Goal: Transaction & Acquisition: Purchase product/service

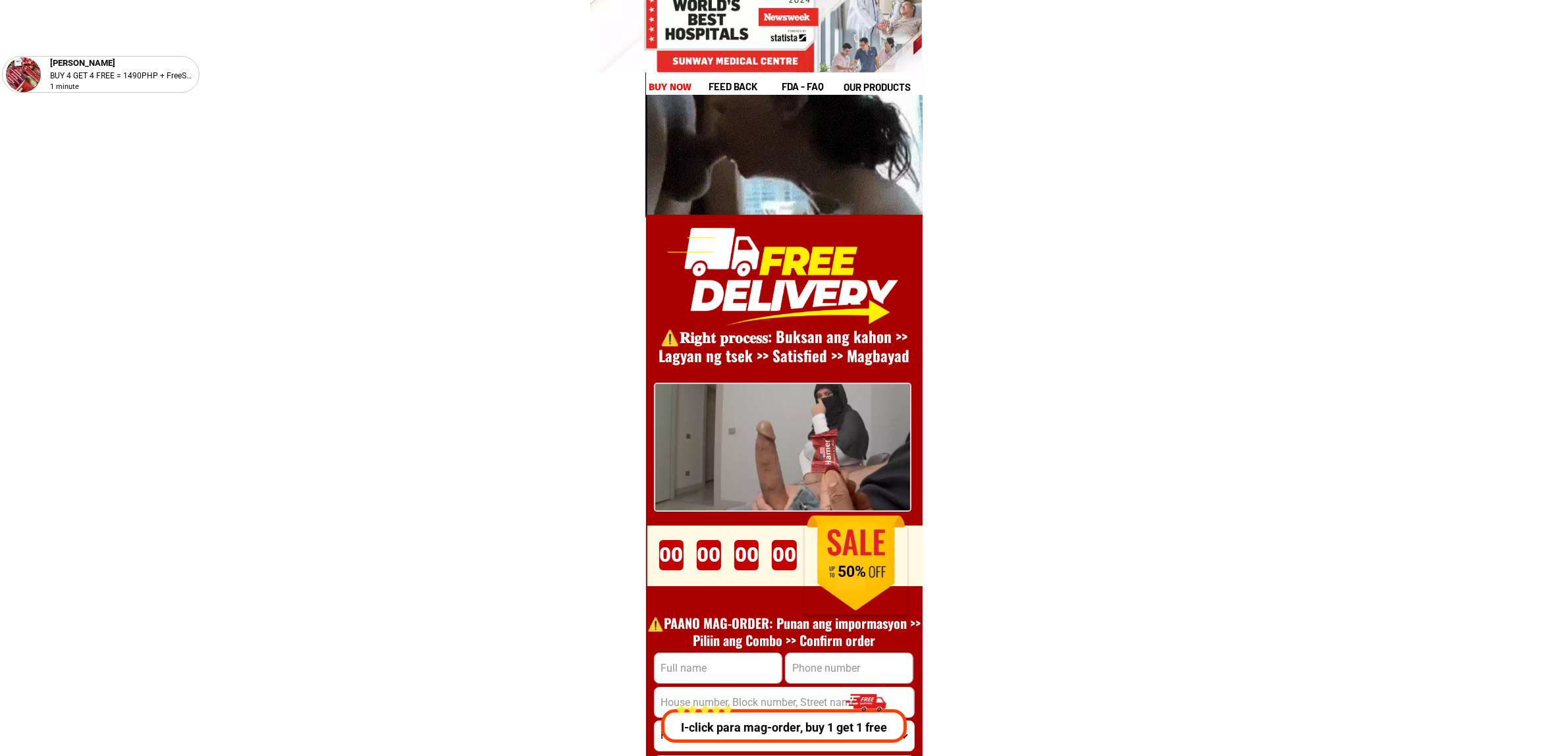
scroll to position [18116, 0]
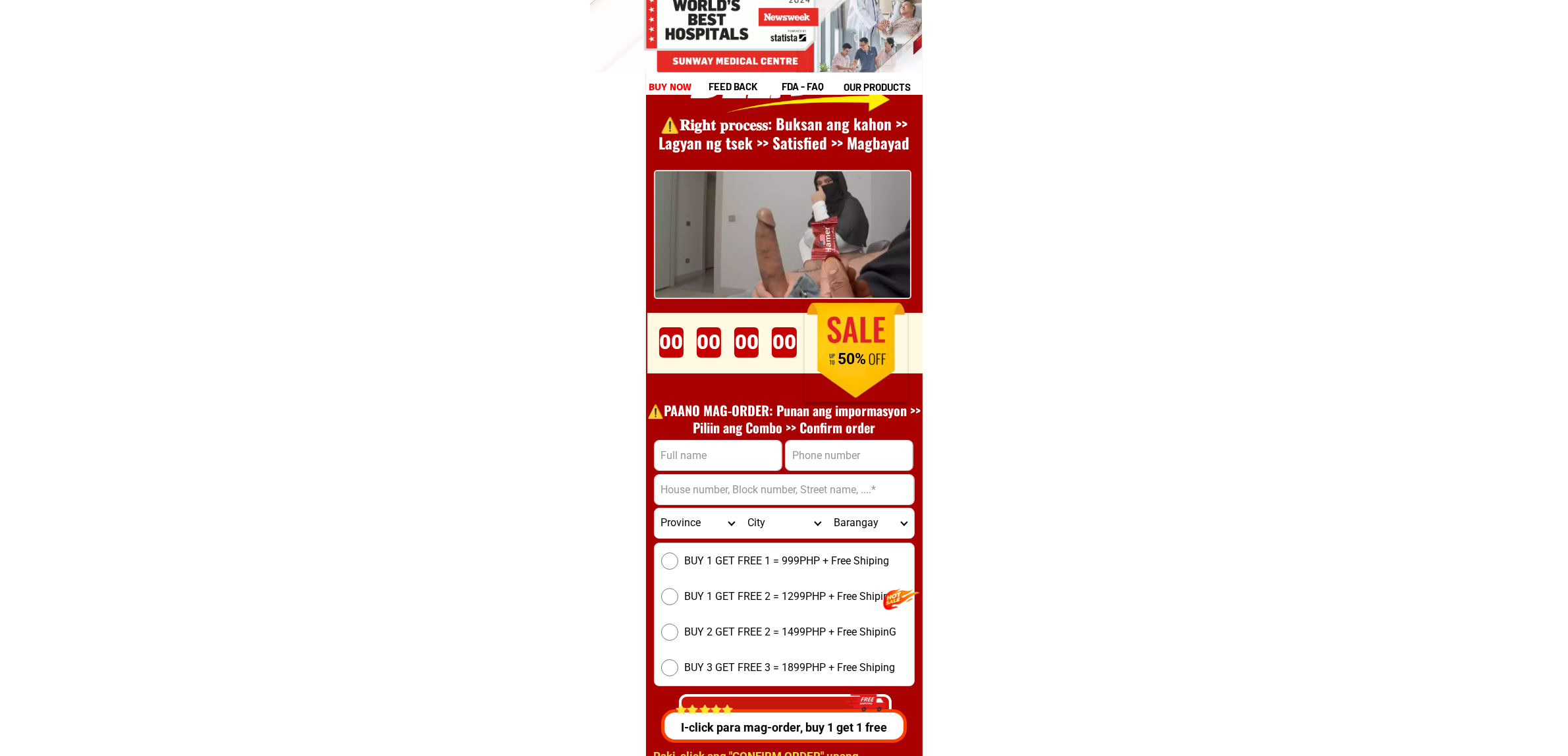
click at [734, 453] on input "Input full_name" at bounding box center [718, 456] width 127 height 30
paste input "09161975194"
paste input "Zuharto midpantao"
type input "Zuharto midpantao"
click at [867, 448] on input "Input phone_number" at bounding box center [849, 456] width 127 height 30
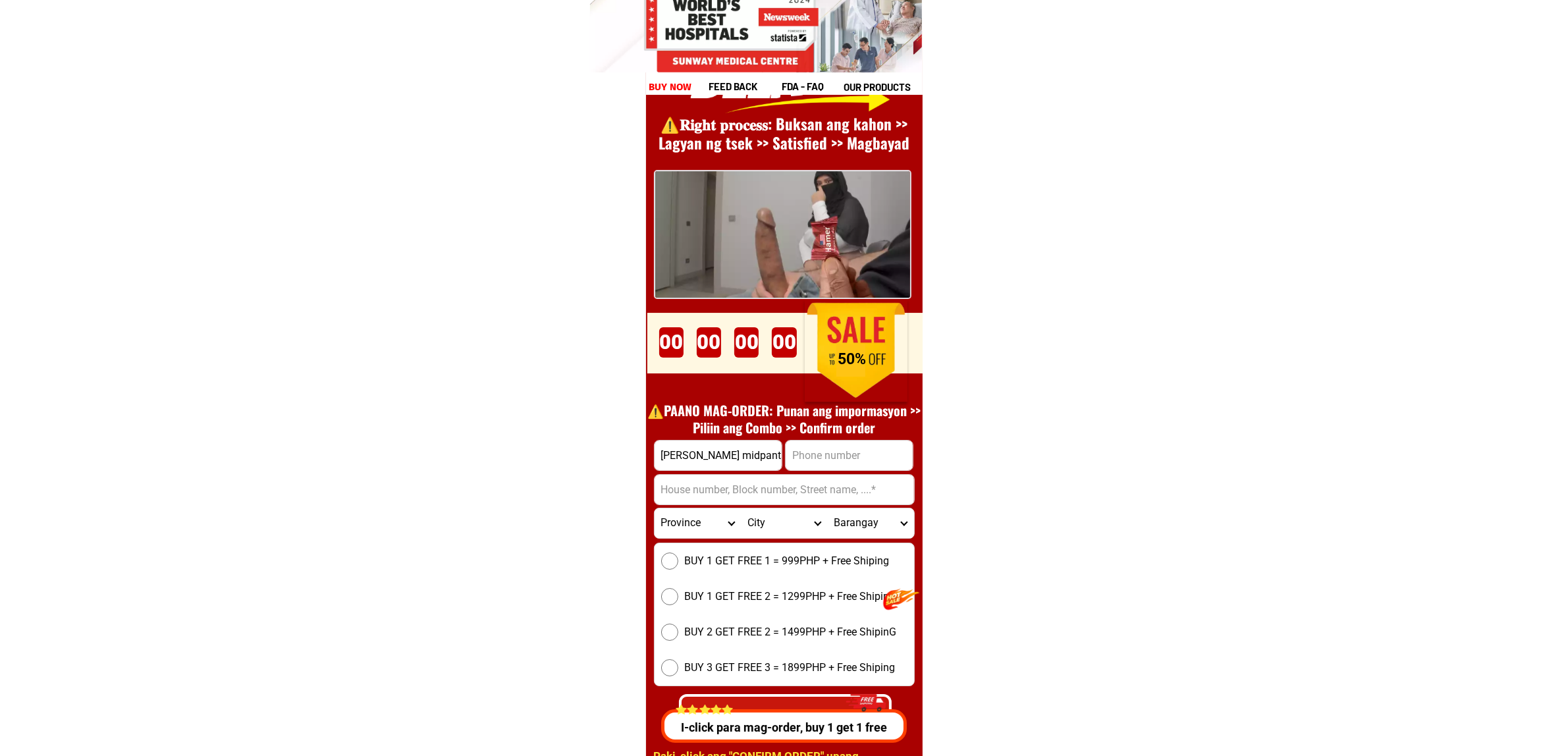
paste input "09161975194"
type input "09161975194"
drag, startPoint x: 779, startPoint y: 481, endPoint x: 816, endPoint y: 488, distance: 37.7
click at [779, 481] on input "Input address" at bounding box center [784, 490] width 259 height 30
paste input "Barangay 2A bangkehan magallanes st. Davao del sur"
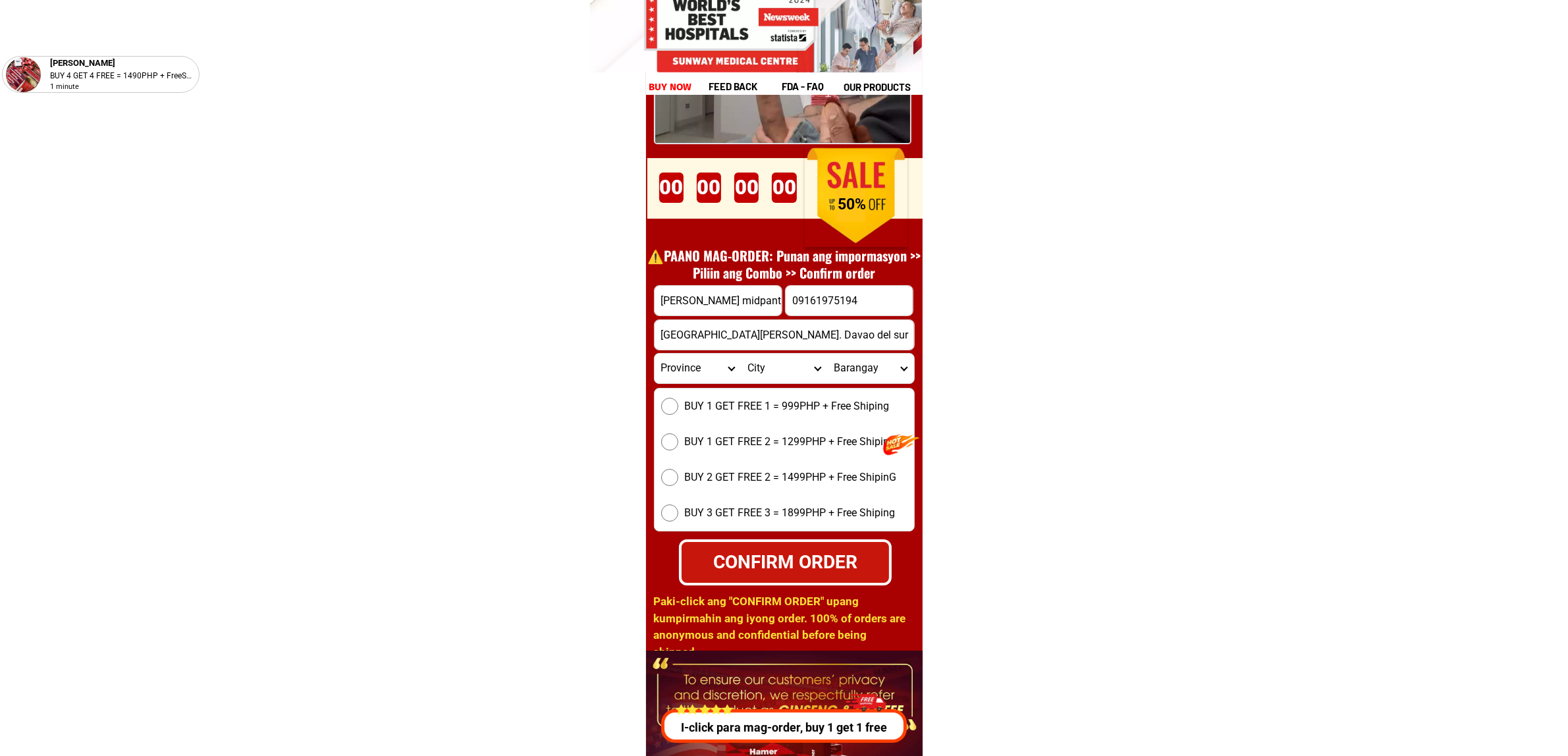
scroll to position [18281, 0]
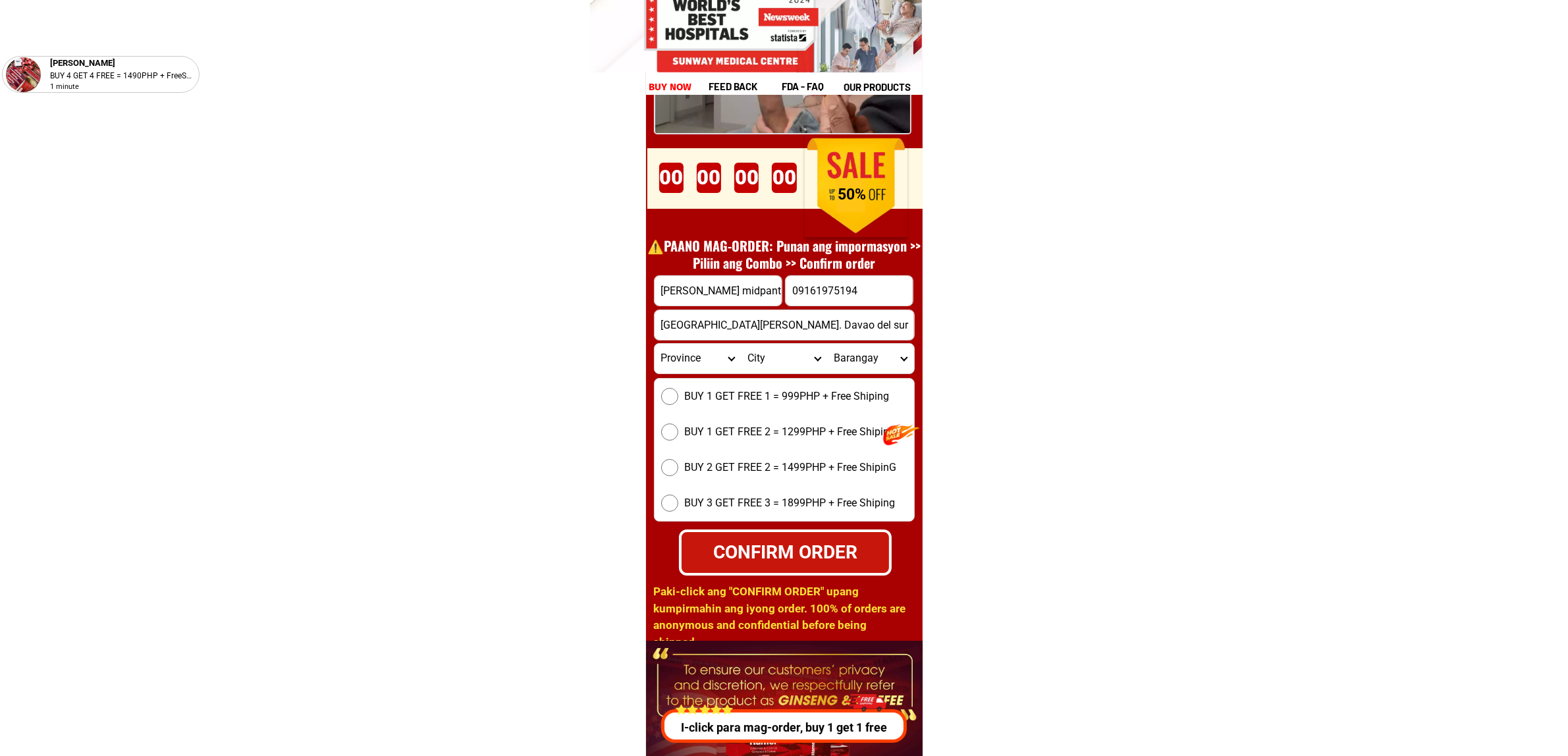
type input "Barangay 2A bangkehan magallanes st. Davao del sur"
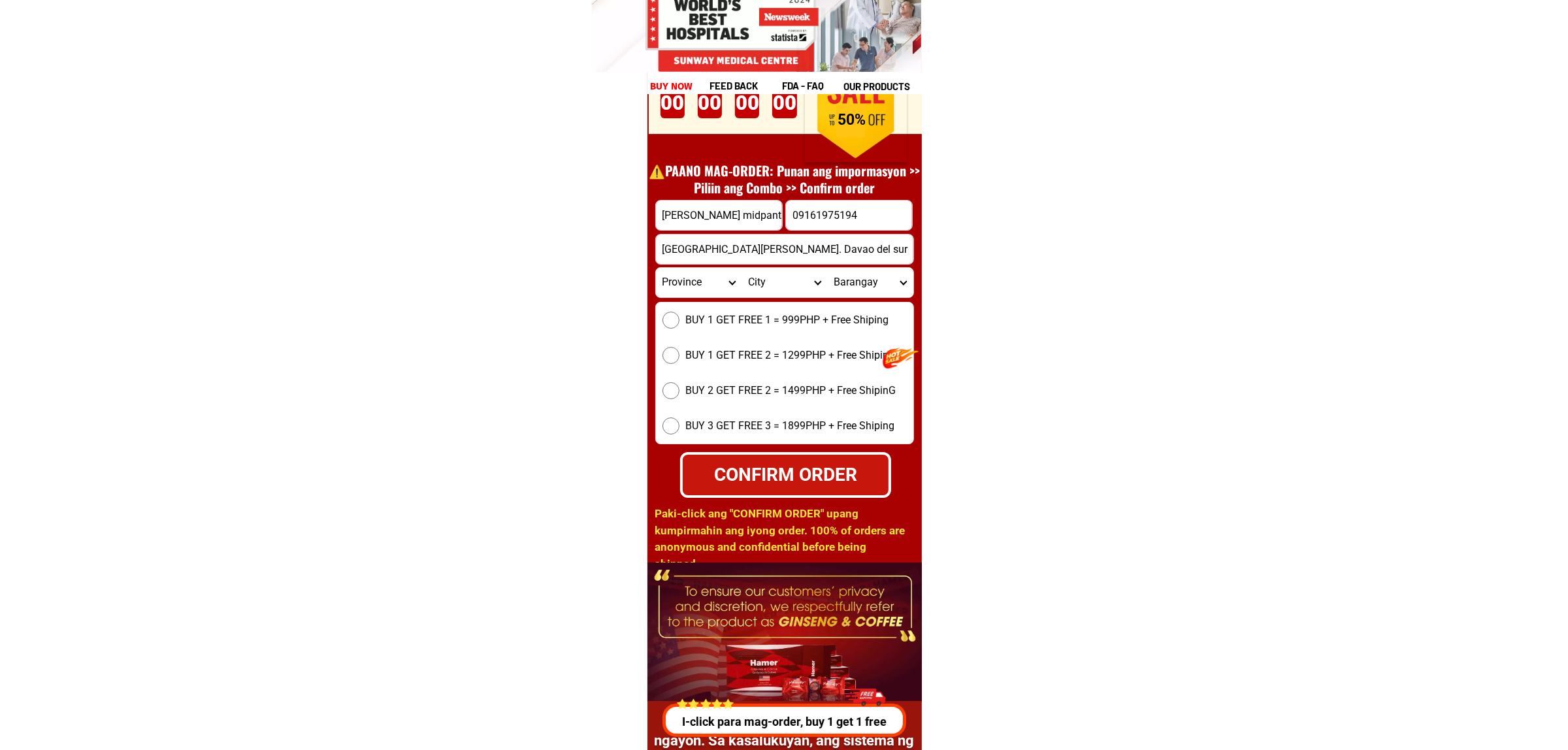
scroll to position [18217, 0]
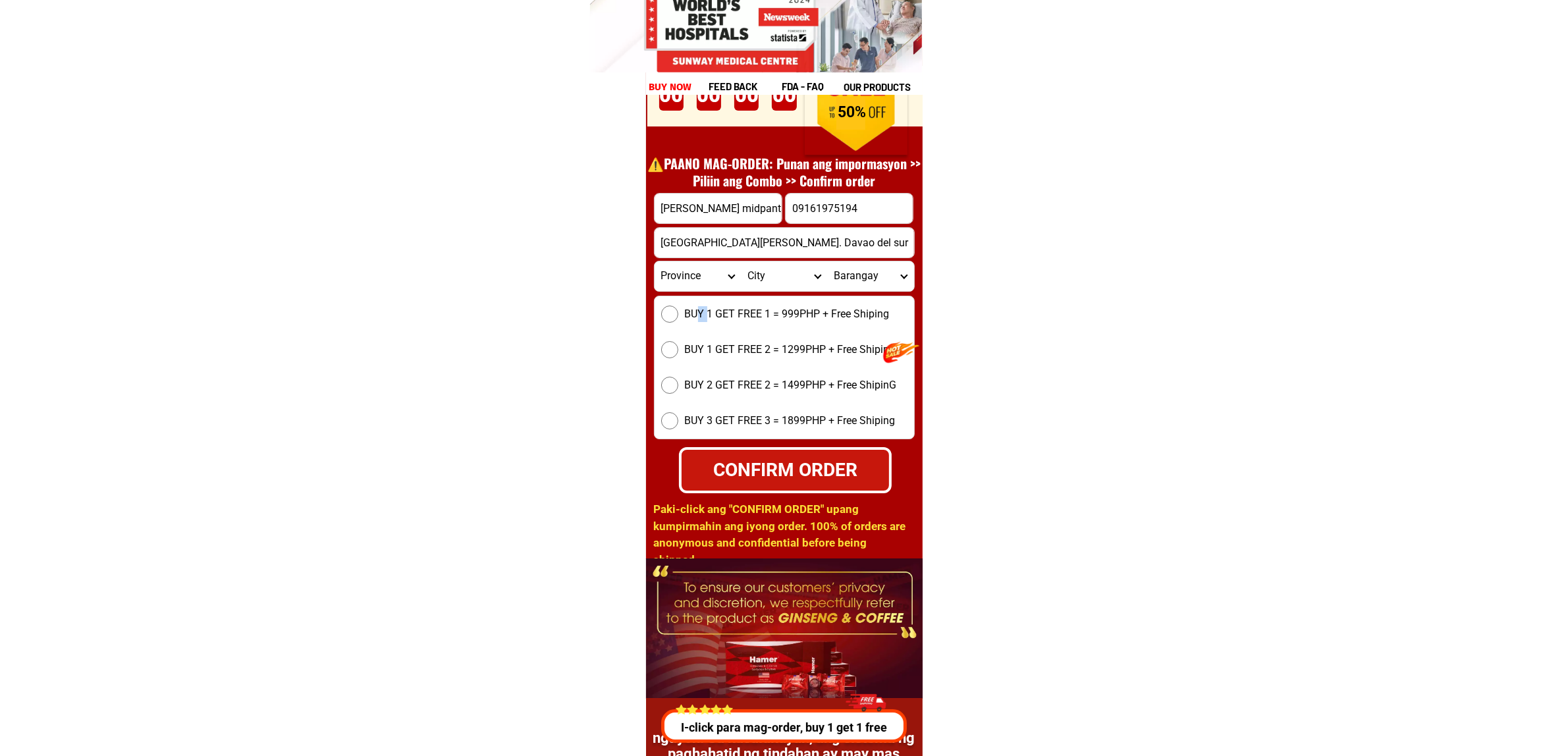
click at [700, 318] on label "BUY 1 GET FREE 1 = 999PHP + Free Shiping" at bounding box center [784, 314] width 259 height 17
drag, startPoint x: 743, startPoint y: 318, endPoint x: 748, endPoint y: 338, distance: 20.6
click at [743, 318] on span "BUY 1 GET FREE 1 = 999PHP + Free Shiping" at bounding box center [787, 314] width 205 height 16
click at [678, 318] on input "BUY 1 GET FREE 1 = 999PHP + Free Shiping" at bounding box center [670, 314] width 17 height 17
radio input "true"
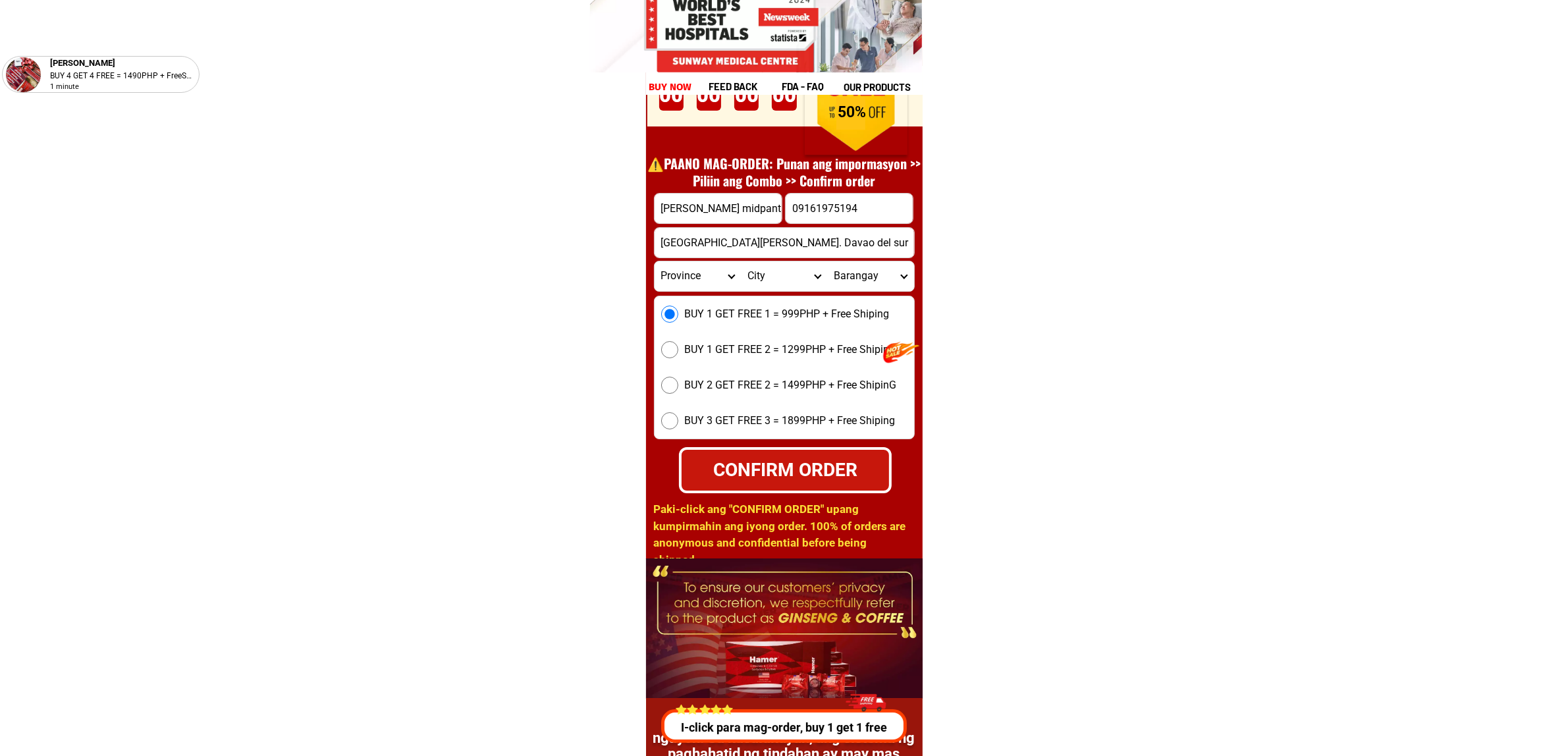
click at [771, 337] on div "BUY 1 GET FREE 1 = 999PHP + Free Shiping BUY 1 GET FREE 2 = 1299PHP + Free Ship…" at bounding box center [785, 367] width 261 height 144
click at [813, 344] on span "BUY 1 GET FREE 2 = 1299PHP + Free Shiping" at bounding box center [790, 350] width 211 height 16
click at [678, 344] on input "BUY 1 GET FREE 2 = 1299PHP + Free Shiping" at bounding box center [670, 350] width 17 height 17
radio input "true"
click at [781, 306] on label "BUY 1 GET FREE 1 = 999PHP + Free Shiping" at bounding box center [784, 314] width 259 height 17
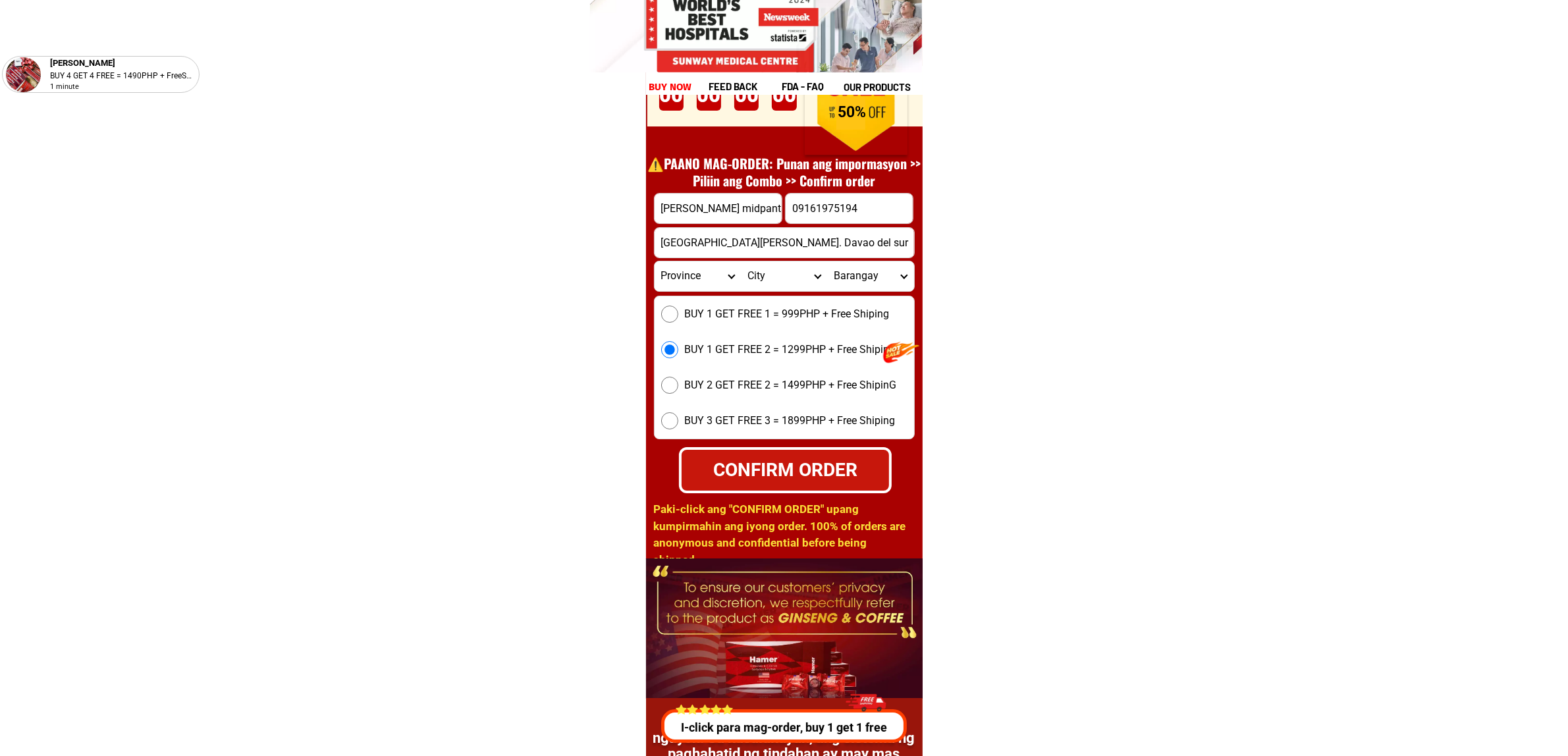
click at [678, 306] on input "BUY 1 GET FREE 1 = 999PHP + Free Shiping" at bounding box center [670, 314] width 17 height 17
click at [820, 463] on div "CONFIRM ORDER" at bounding box center [785, 469] width 218 height 29
radio input "true"
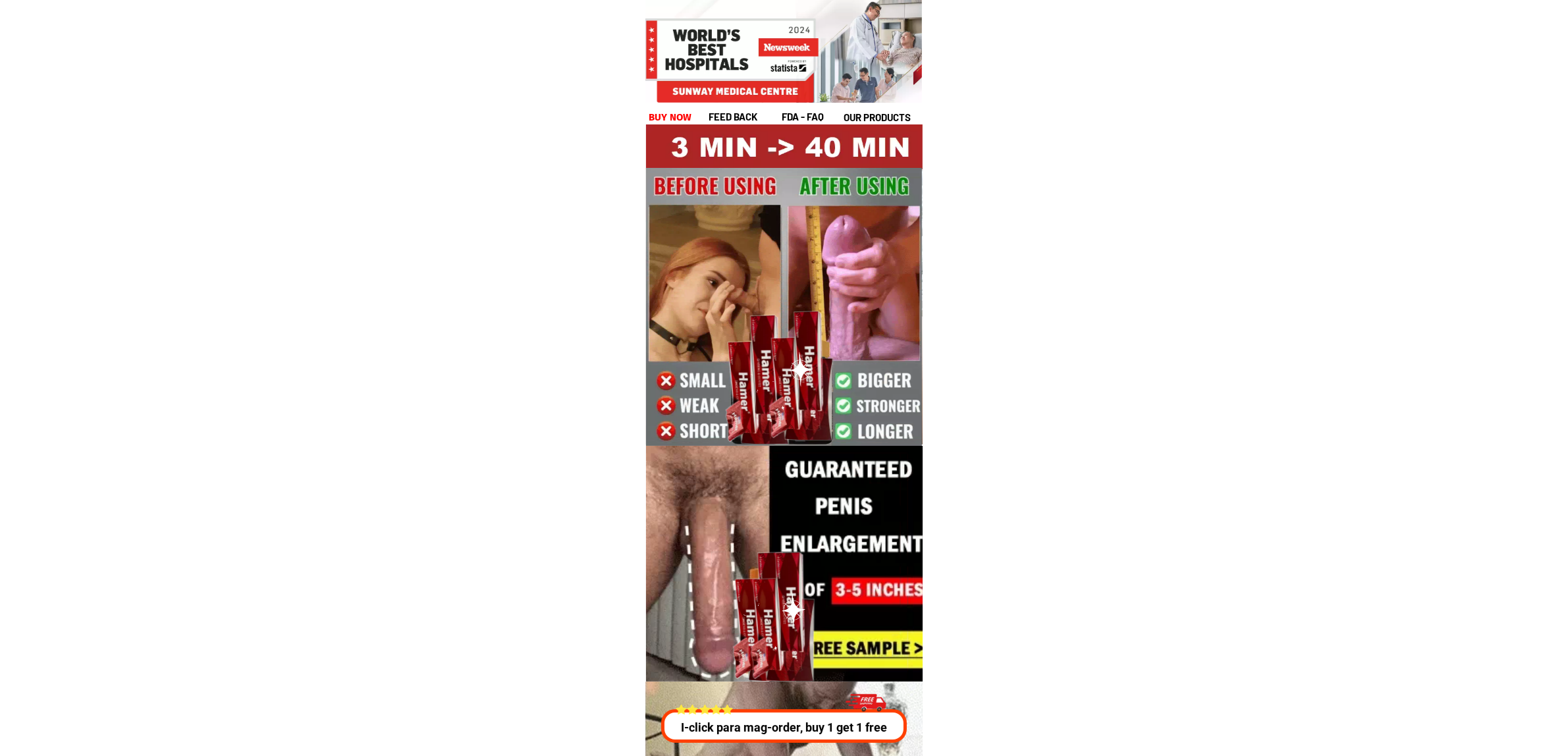
click at [676, 121] on h1 "buy now" at bounding box center [670, 117] width 43 height 15
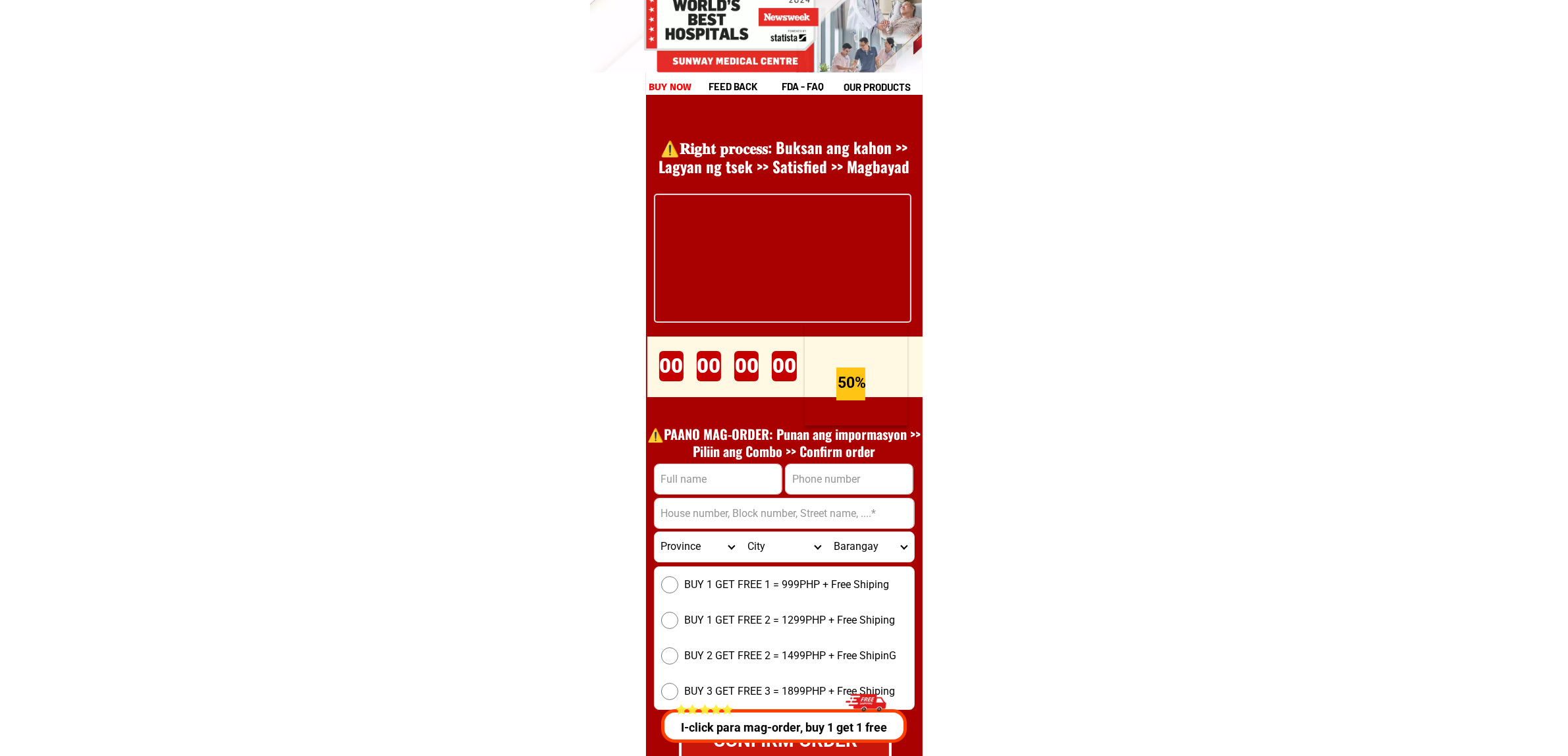
scroll to position [18116, 0]
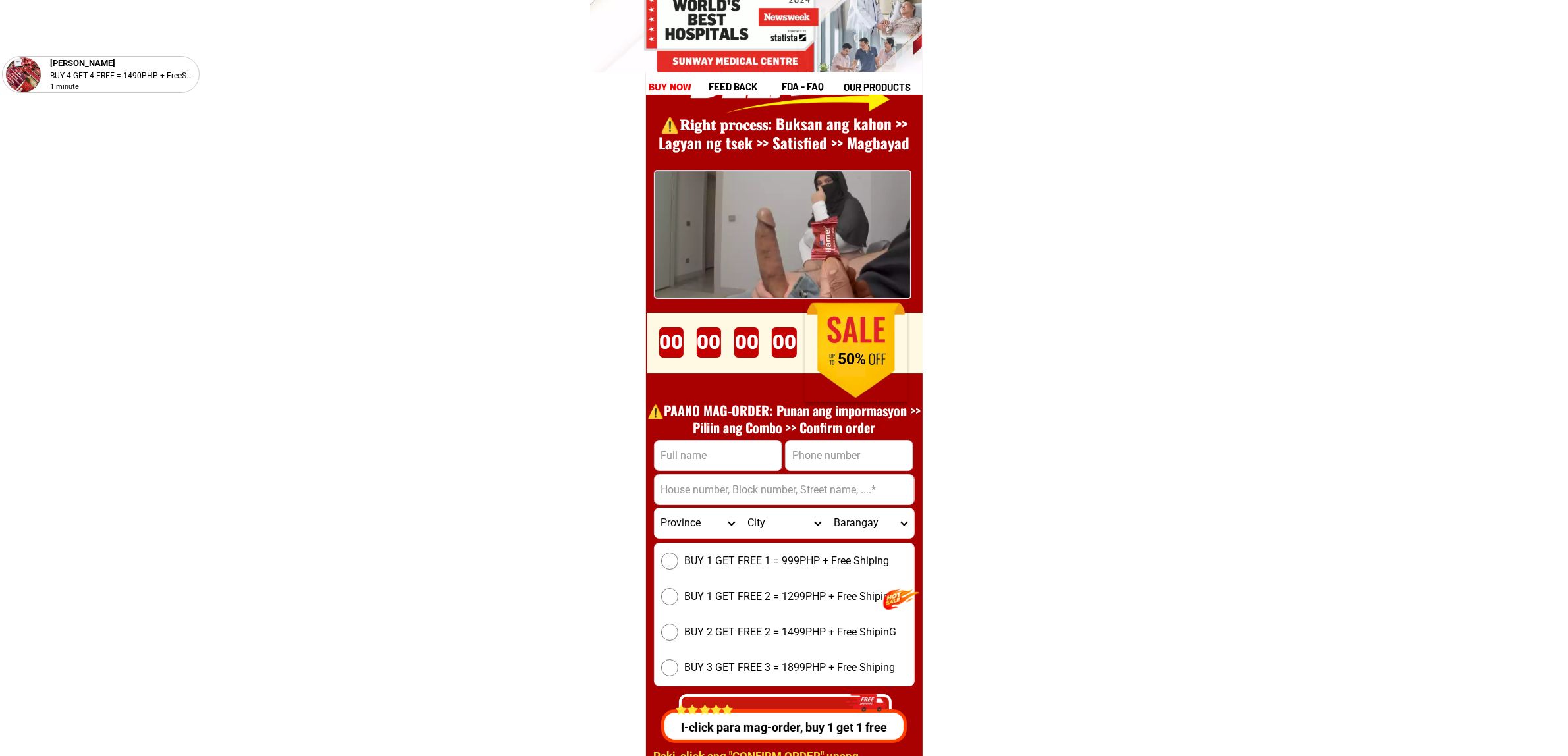
drag, startPoint x: 870, startPoint y: 453, endPoint x: 870, endPoint y: 465, distance: 12.0
click at [870, 461] on input "Input phone_number" at bounding box center [849, 456] width 127 height 30
paste input "9455891003"
click at [791, 455] on input "9455891003" at bounding box center [849, 456] width 127 height 30
type input "09455891003"
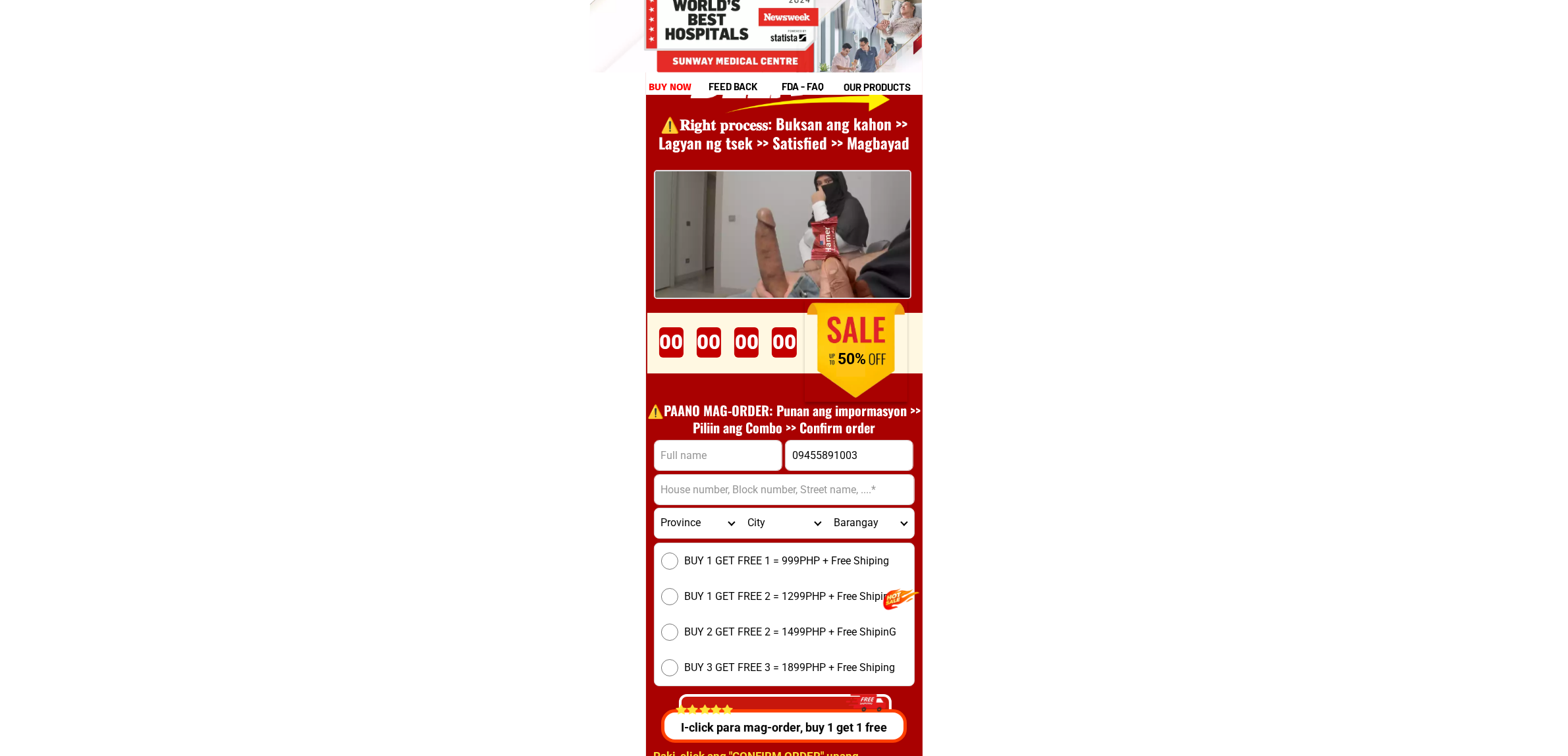
click at [713, 465] on input "Input full_name" at bounding box center [718, 456] width 127 height 30
click at [729, 465] on input "Input full_name" at bounding box center [718, 456] width 127 height 30
paste input "/LUIS A."
paste input "C.CAINTIC"
type input "/LUIS A.C.CAINTIC"
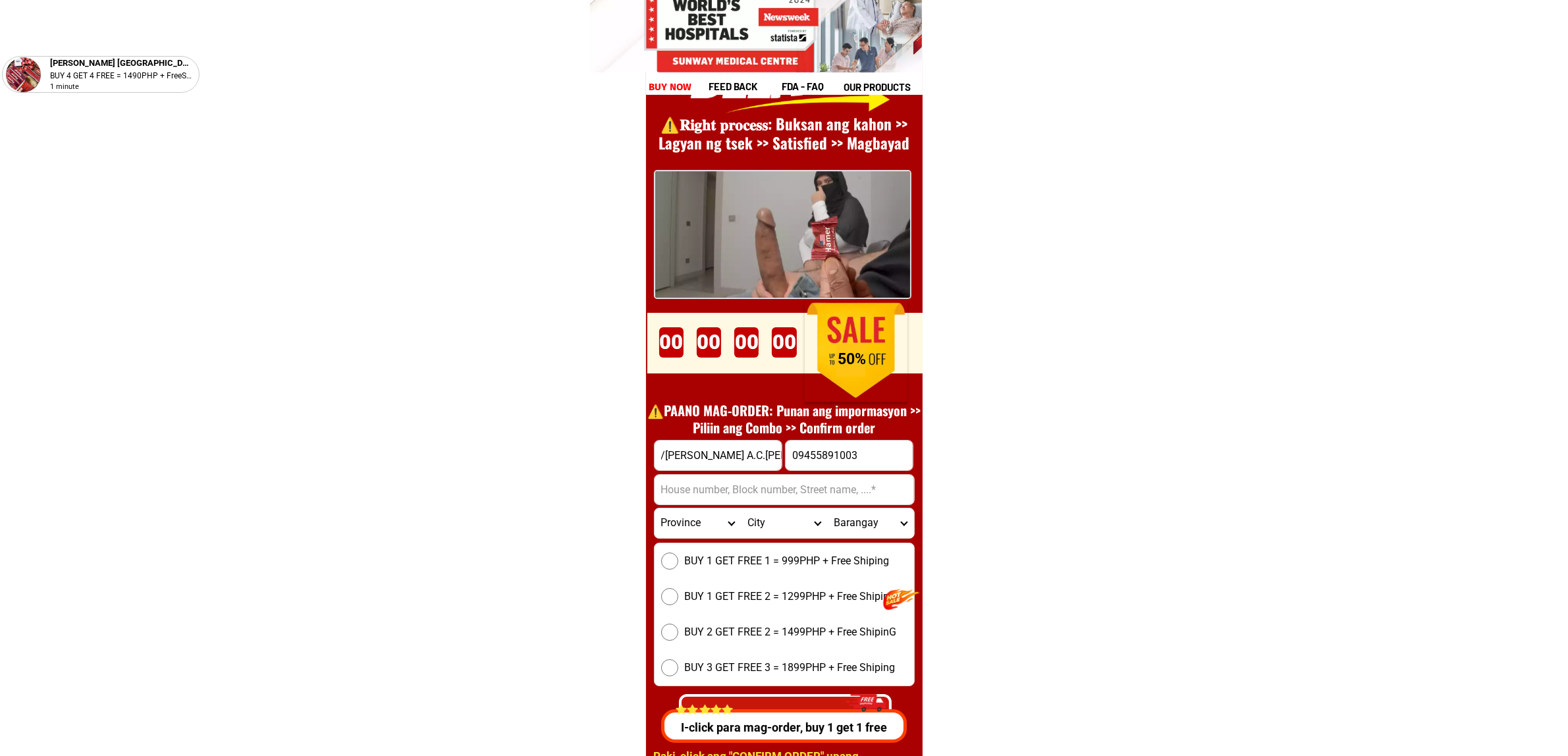
drag, startPoint x: 785, startPoint y: 489, endPoint x: 793, endPoint y: 494, distance: 9.4
click at [785, 489] on input "Input address" at bounding box center [784, 490] width 259 height 30
paste input "BLOCK 21 L0T 11 PJACE 3CORNER CAIMITO & DON̈A GORGONIA STS"
type input "BLOCK 21 L0T 11 PJACE 3CORNER CAIMITO & DON̈A GORGONIA STS"
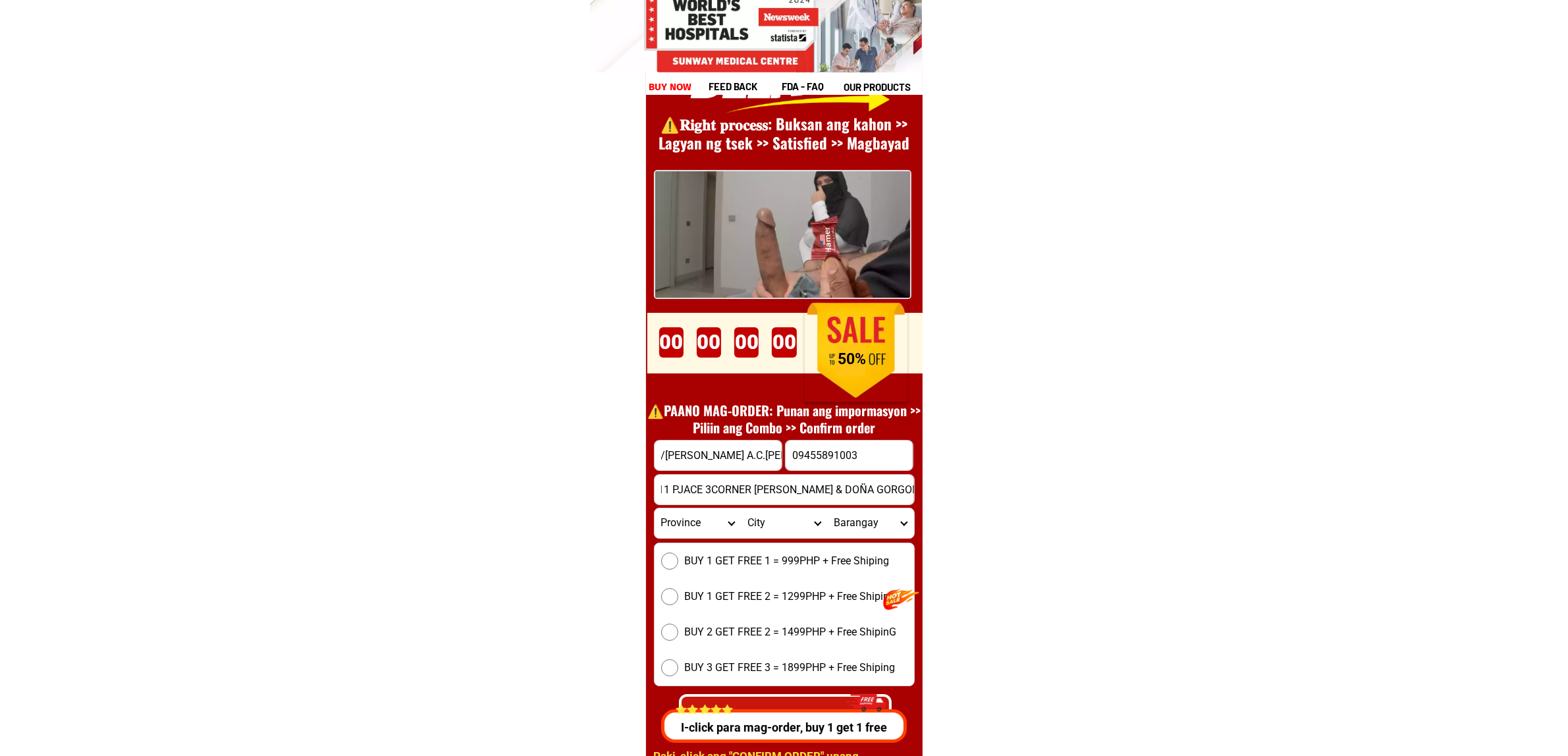
scroll to position [0, 0]
click at [657, 524] on select "Province [GEOGRAPHIC_DATA] [GEOGRAPHIC_DATA][PERSON_NAME][GEOGRAPHIC_DATA][GEOG…" at bounding box center [697, 523] width 86 height 30
select select "63_199"
click at [654, 508] on select "Province [GEOGRAPHIC_DATA] [GEOGRAPHIC_DATA][PERSON_NAME][GEOGRAPHIC_DATA][GEOG…" at bounding box center [697, 523] width 86 height 30
click at [760, 524] on select "City Abuyog Alangalang Albuera Babatngon Barugo Baybay-city Burauen Calubian Ca…" at bounding box center [784, 523] width 86 height 30
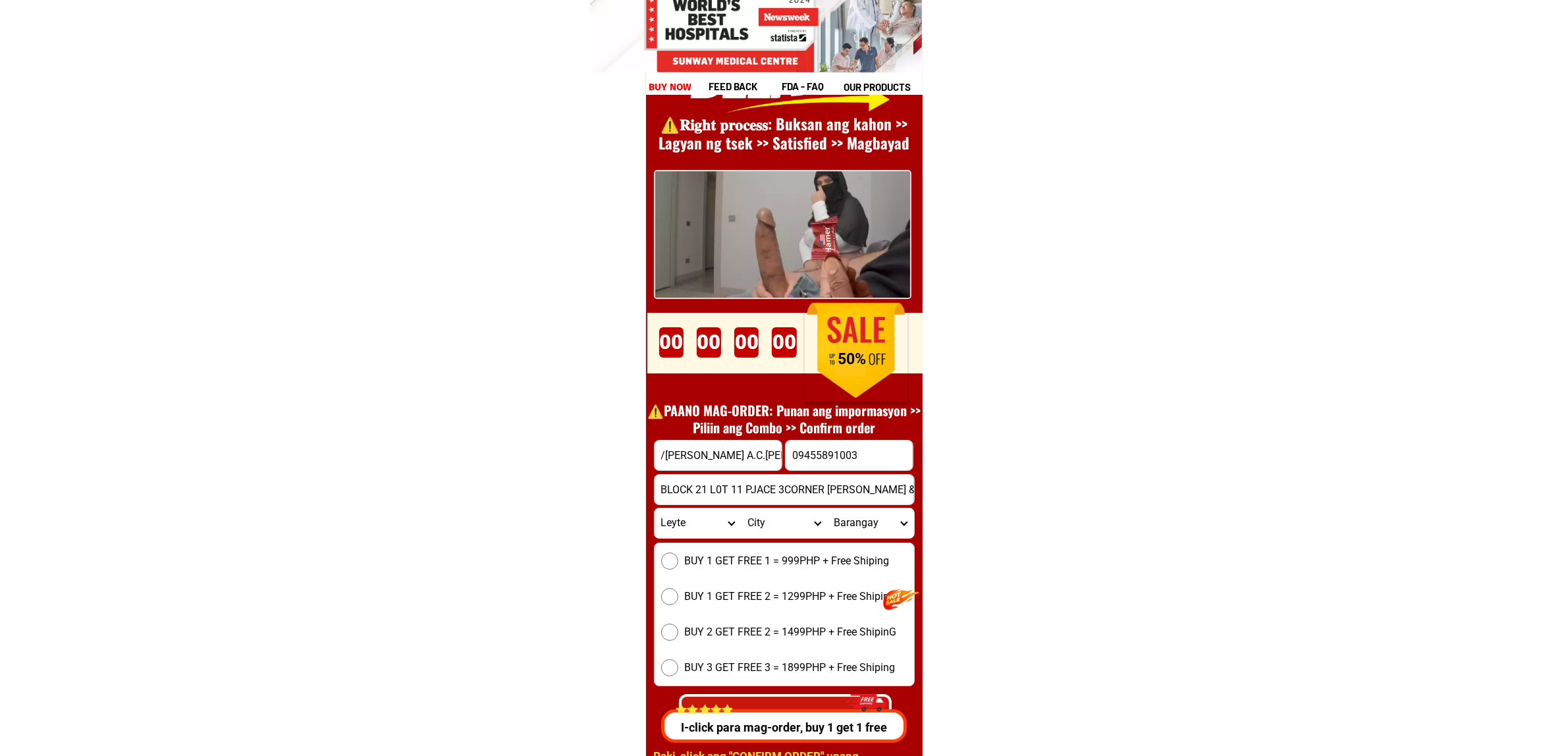
click at [760, 524] on select "City Abuyog Alangalang Albuera Babatngon Barugo Baybay-city Burauen Calubian Ca…" at bounding box center [784, 523] width 86 height 30
select select "63_1994399"
click at [741, 508] on select "City Abuyog Alangalang Albuera Babatngon Barugo Baybay-city Burauen Calubian Ca…" at bounding box center [784, 523] width 86 height 30
click at [820, 488] on input "BLOCK 21 L0T 11 PJACE 3CORNER CAIMITO & DON̈A GORGONIA STS" at bounding box center [784, 490] width 259 height 30
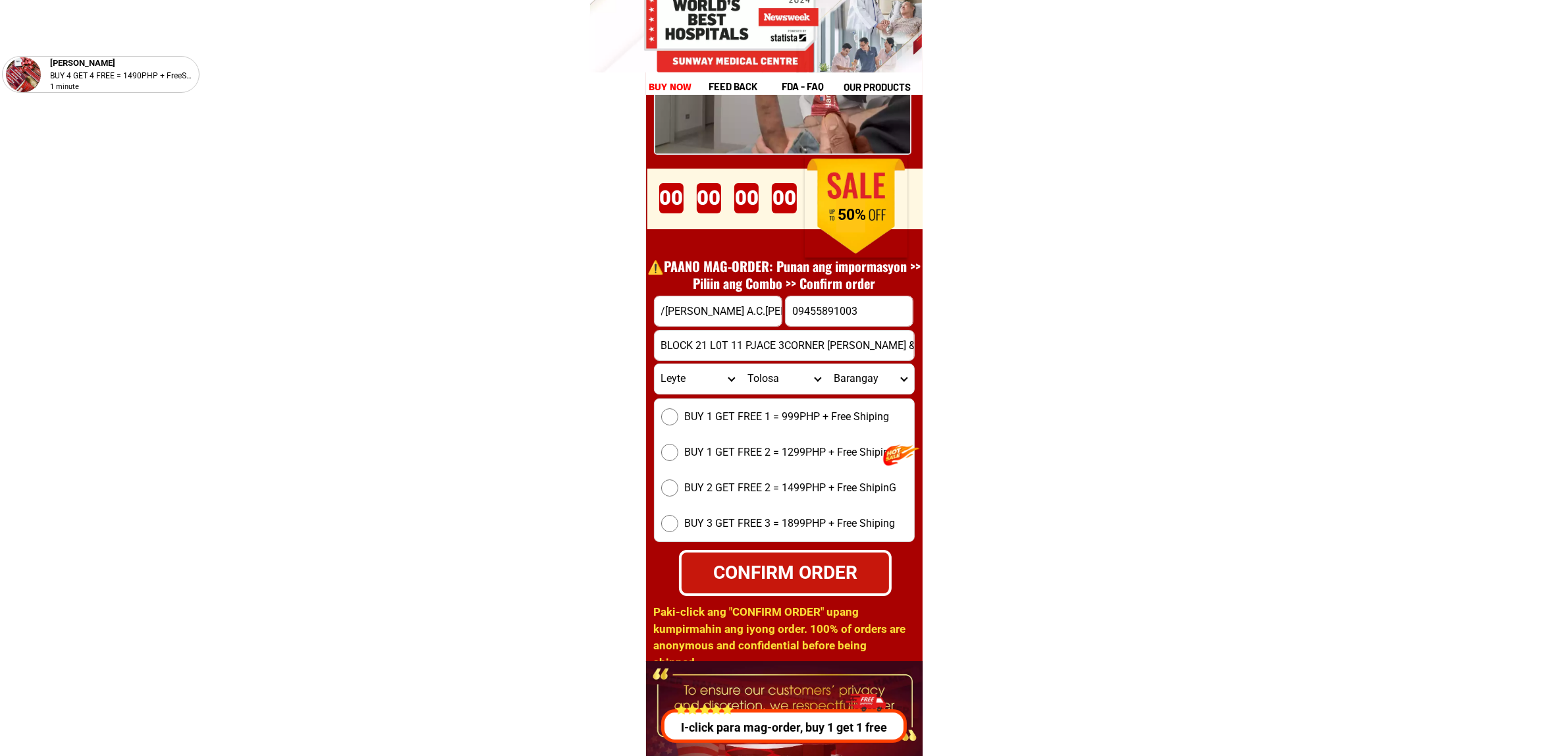
scroll to position [18281, 0]
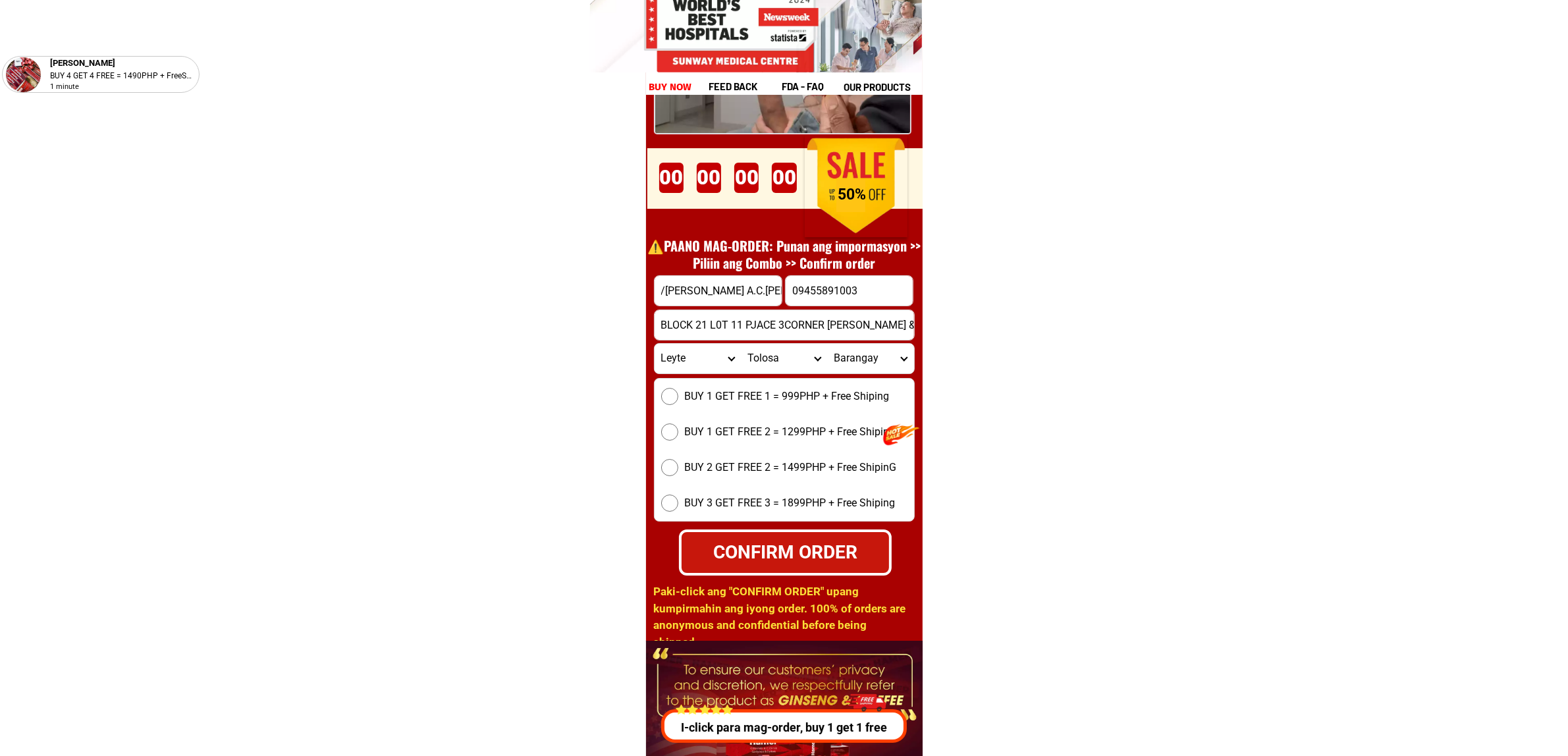
click at [771, 389] on span "BUY 1 GET FREE 1 = 999PHP + Free Shiping" at bounding box center [787, 397] width 205 height 16
click at [678, 389] on input "BUY 1 GET FREE 1 = 999PHP + Free Shiping" at bounding box center [670, 397] width 17 height 17
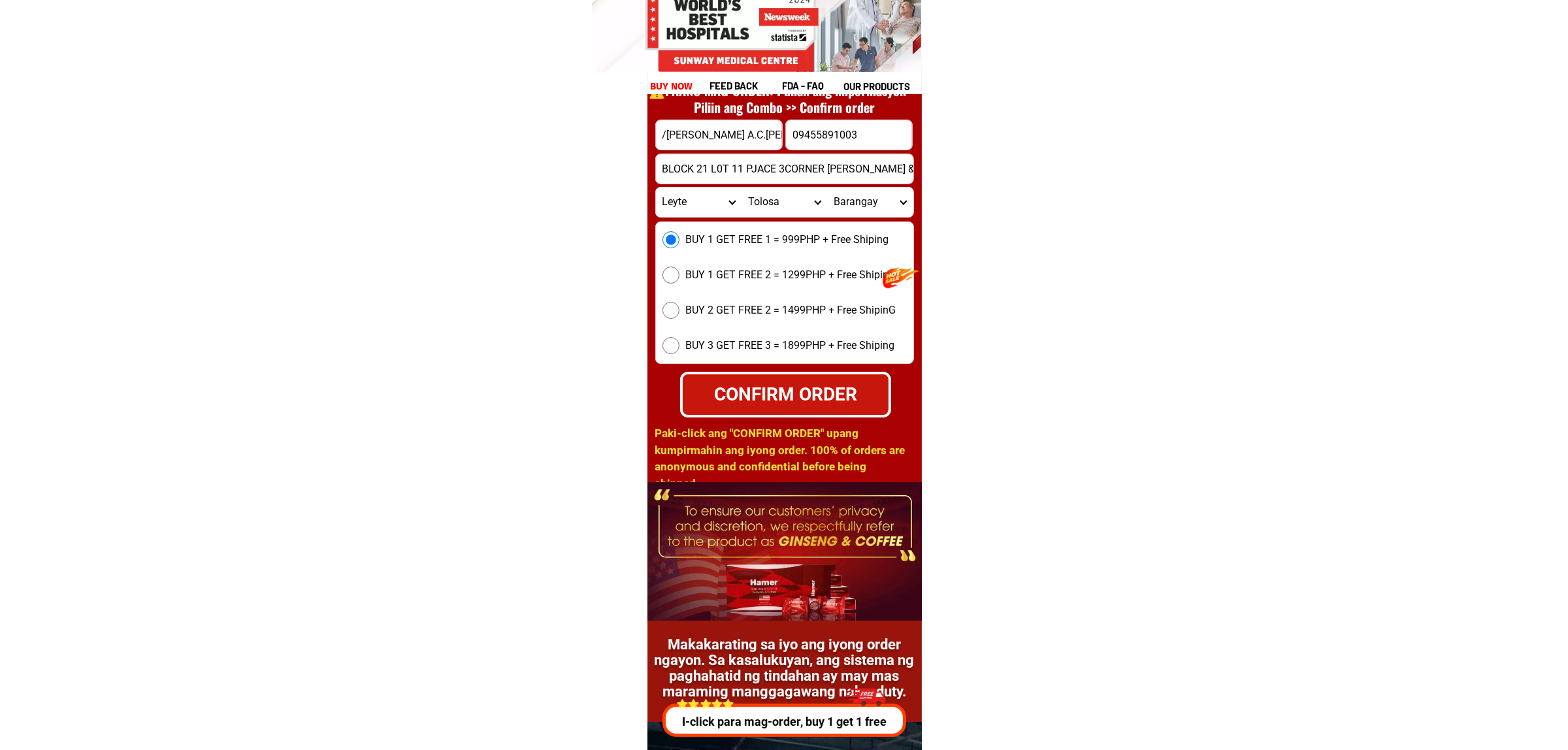
scroll to position [18299, 0]
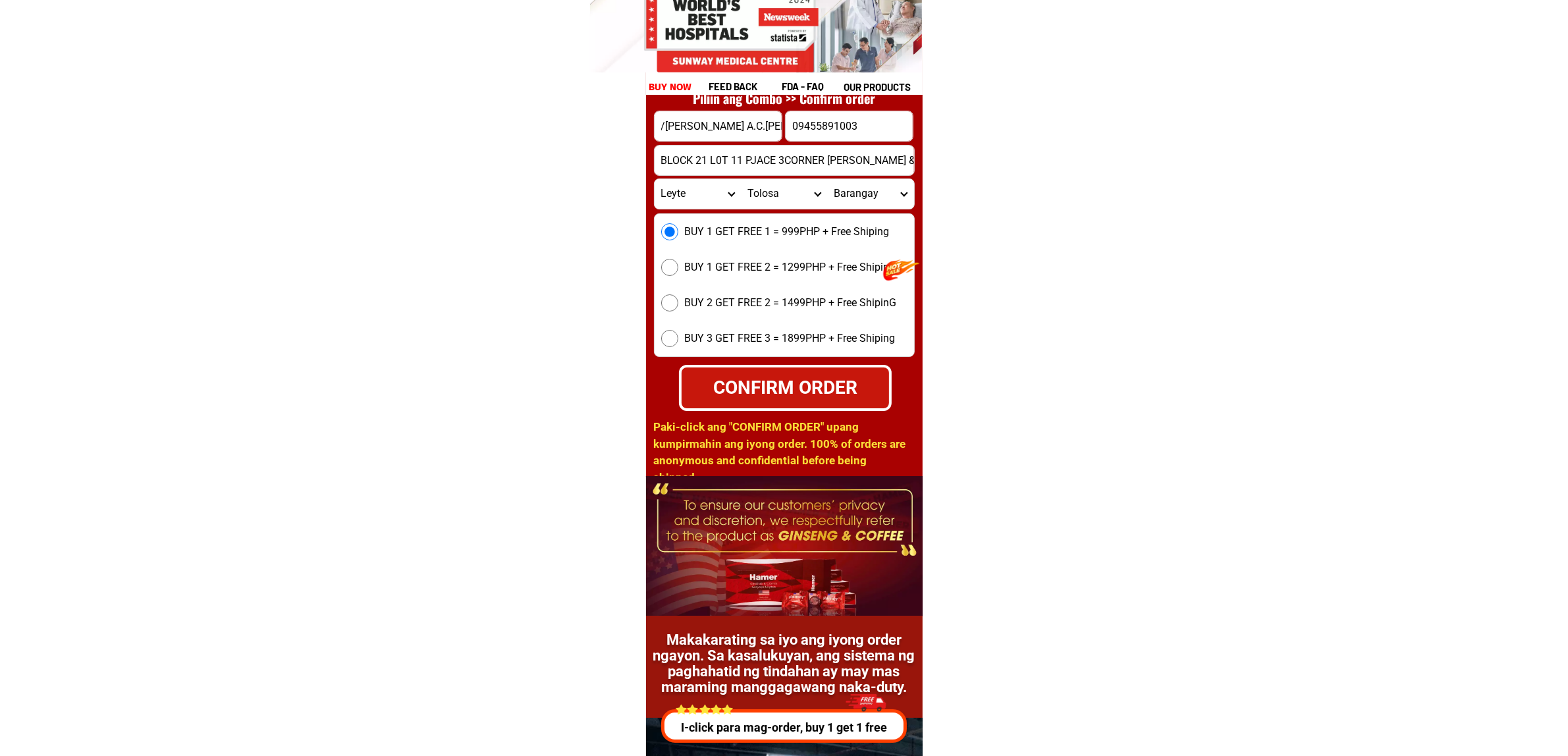
click at [808, 370] on div "CONFIRM ORDER" at bounding box center [785, 387] width 216 height 47
radio input "true"
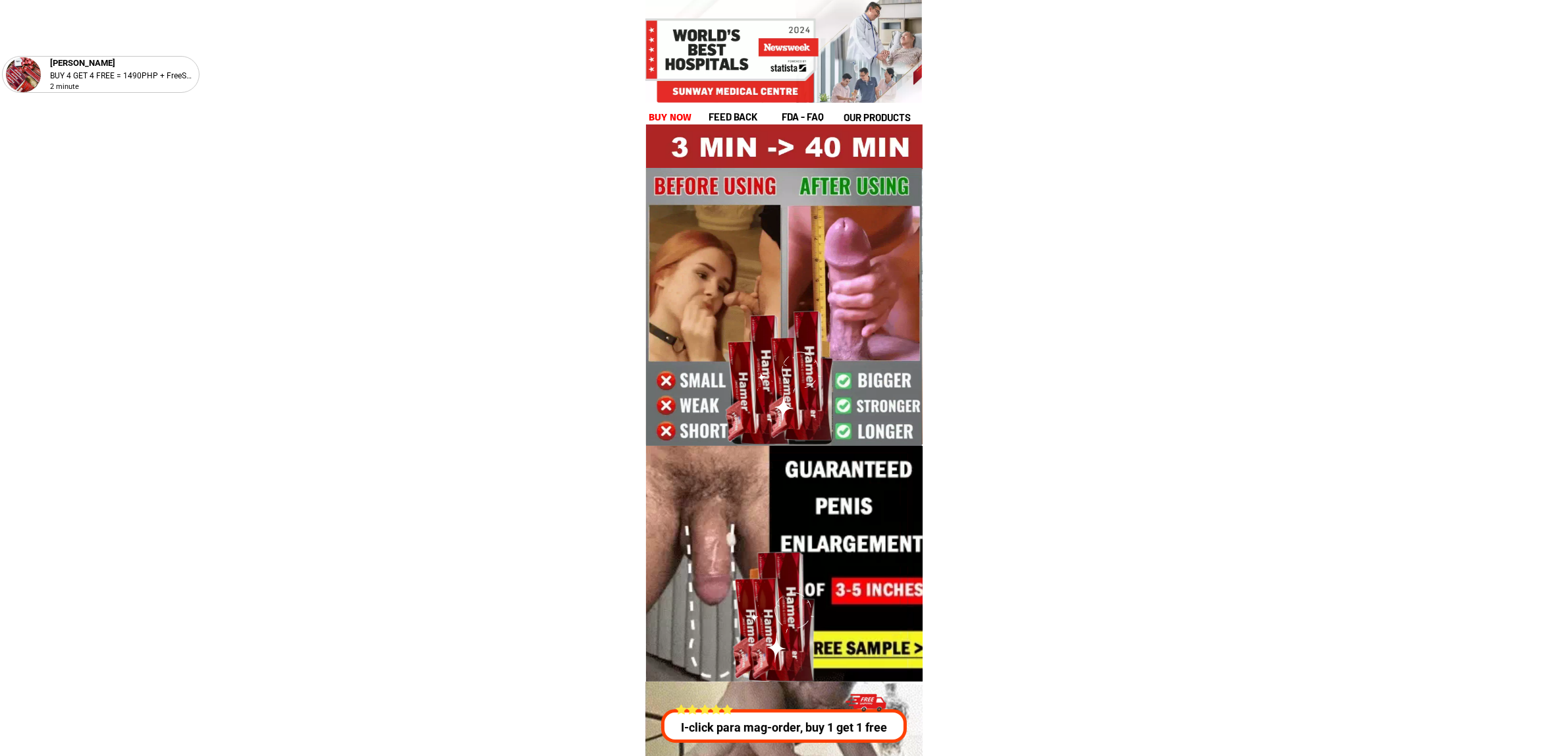
click at [677, 118] on h1 "buy now" at bounding box center [670, 117] width 43 height 15
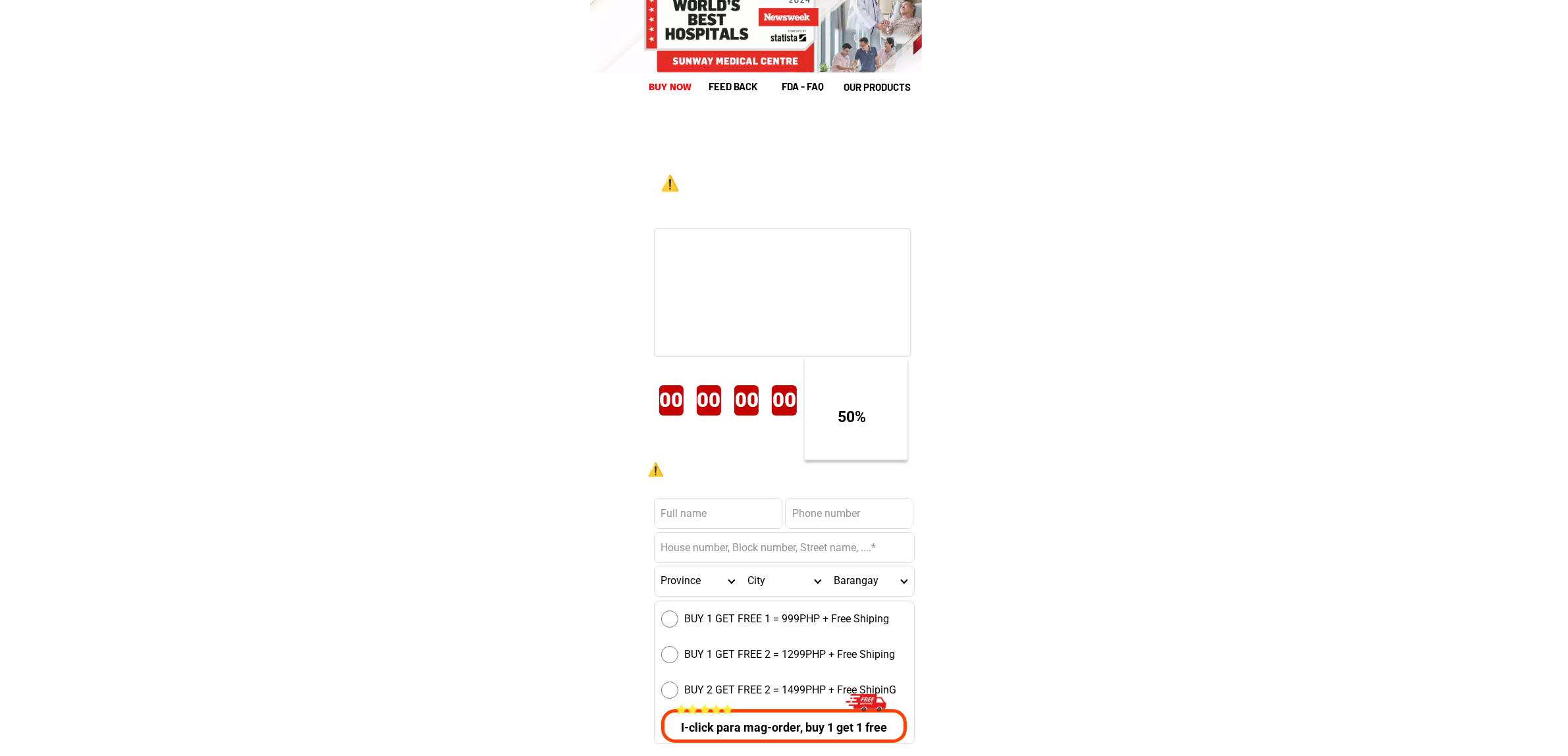
scroll to position [18116, 0]
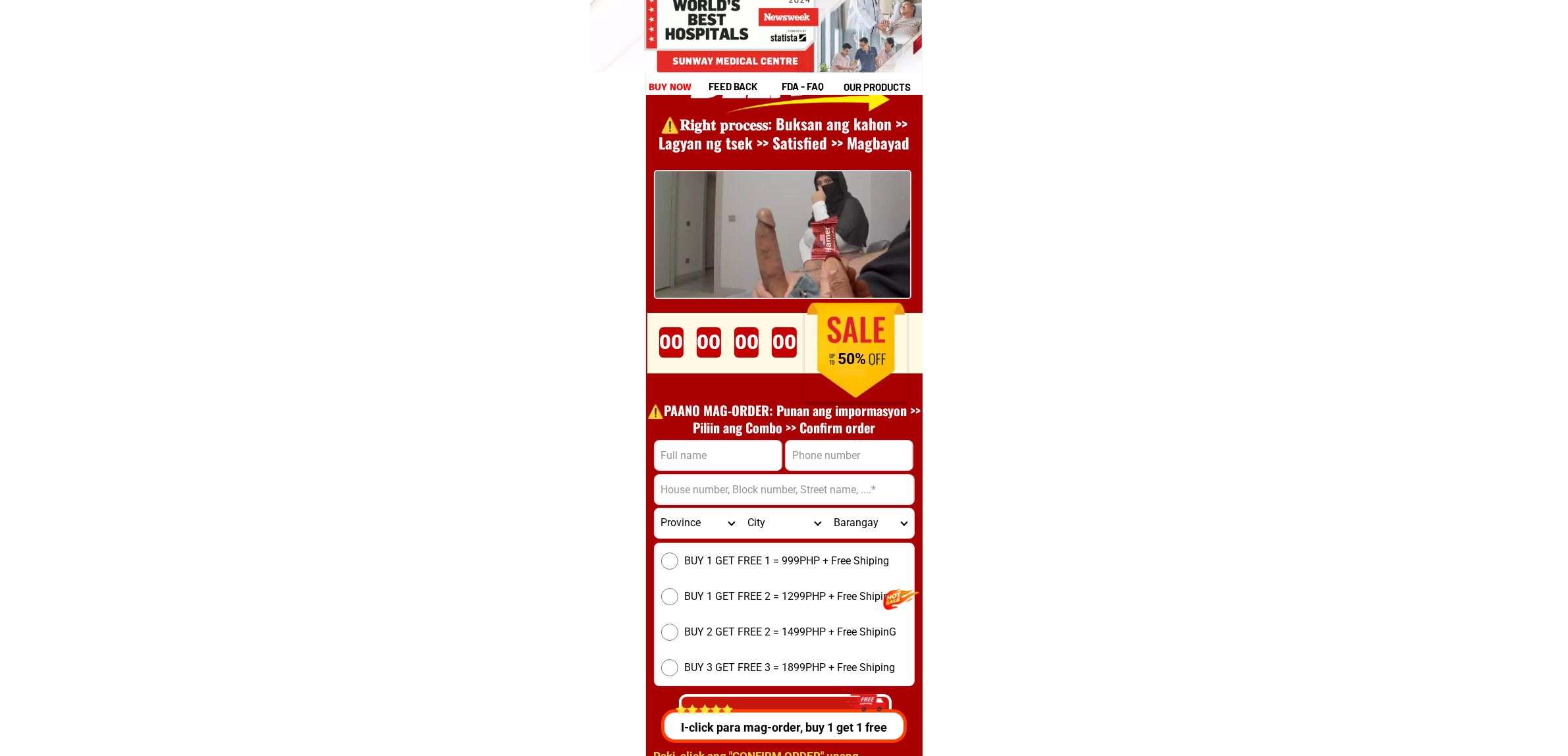
click at [860, 461] on input "Input phone_number" at bounding box center [849, 456] width 127 height 30
paste input "#14 purok 01 [PERSON_NAME] tarlac, [GEOGRAPHIC_DATA]"
type input "#14 purok 01 [PERSON_NAME] tarlac, [GEOGRAPHIC_DATA]"
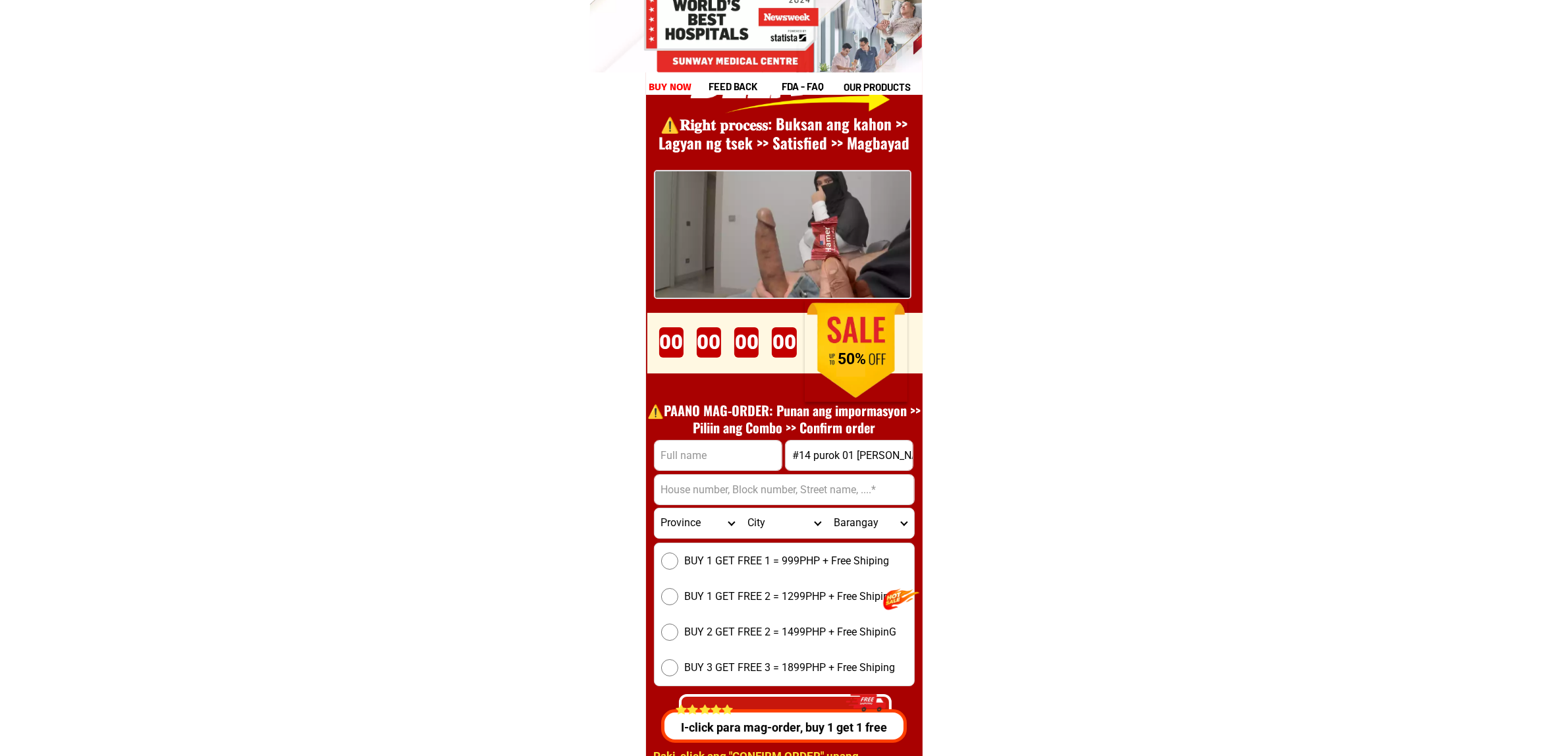
click at [717, 478] on input "Input address" at bounding box center [784, 490] width 259 height 30
paste input "#14 purok 01 [PERSON_NAME] tarlac, [GEOGRAPHIC_DATA]"
type input "#14 purok 01 [PERSON_NAME] tarlac, [GEOGRAPHIC_DATA]"
click at [725, 441] on input "Input full_name" at bounding box center [718, 456] width 127 height 30
paste input "[PERSON_NAME]"
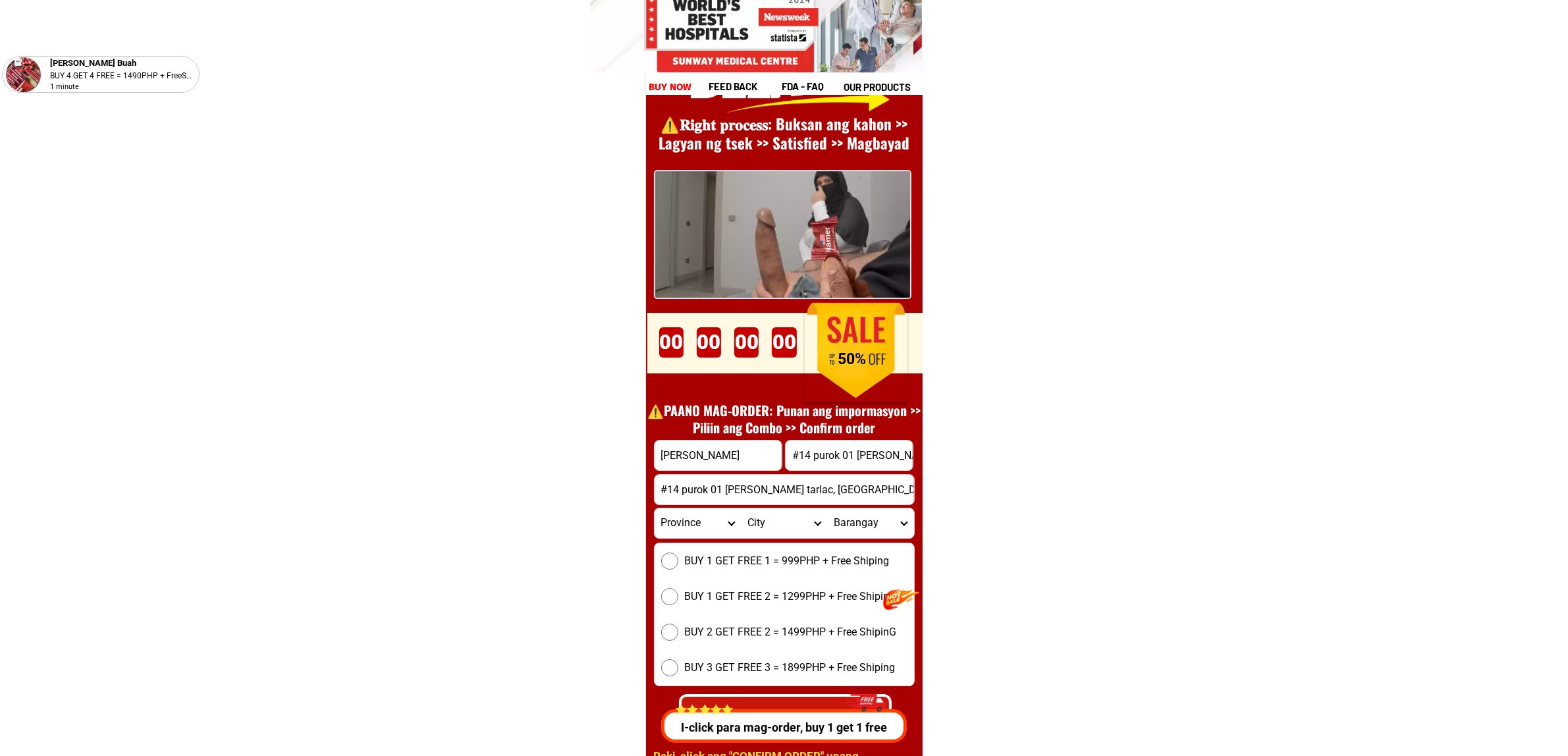
type input "[PERSON_NAME]"
click at [868, 465] on input "#14 purok 01 [PERSON_NAME] tarlac, [GEOGRAPHIC_DATA]" at bounding box center [849, 456] width 127 height 30
paste input "09637286560"
type input "09637286560"
click at [740, 559] on span "BUY 1 GET FREE 1 = 999PHP + Free Shiping" at bounding box center [787, 561] width 205 height 16
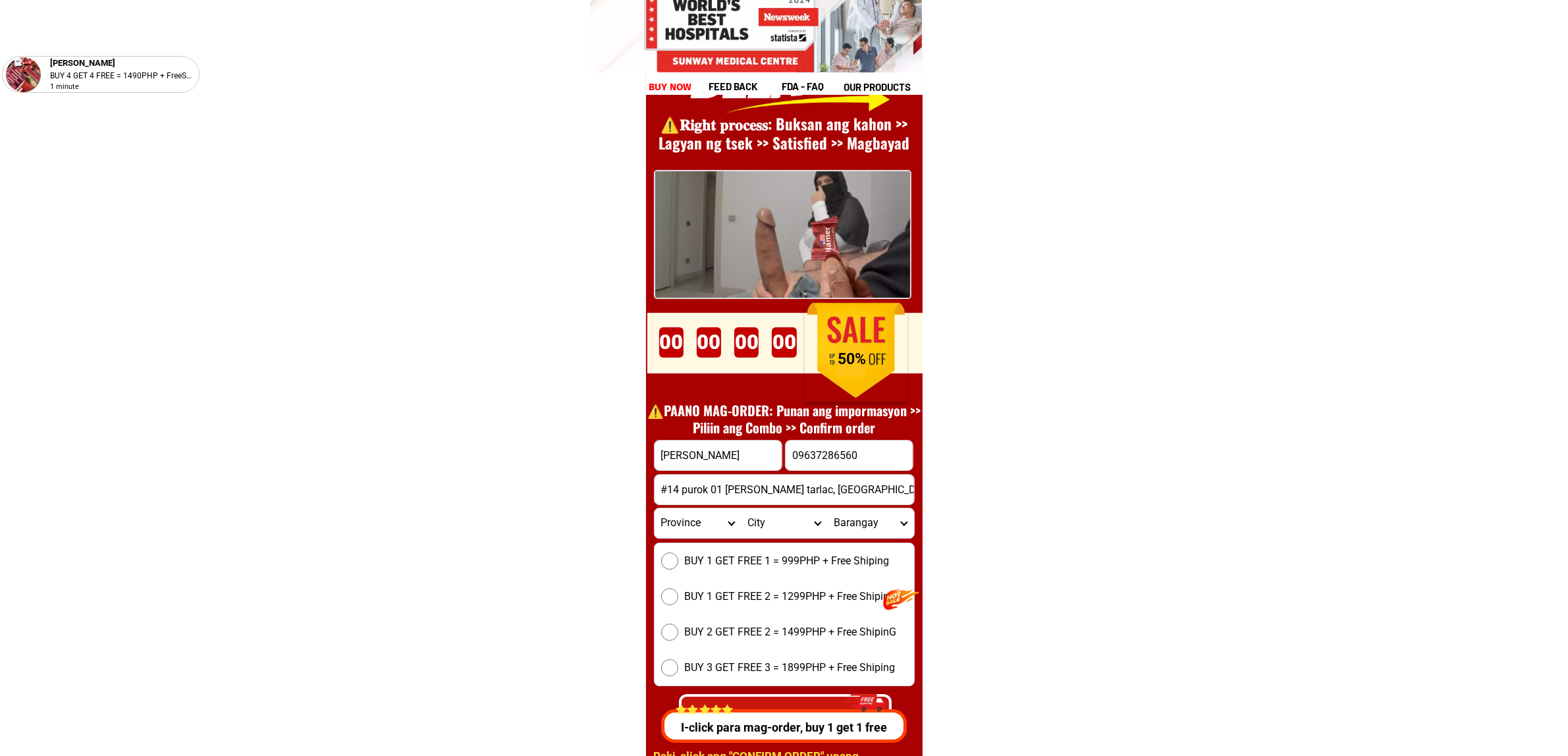
click at [678, 559] on input "BUY 1 GET FREE 1 = 999PHP + Free Shiping" at bounding box center [670, 561] width 17 height 17
radio input "true"
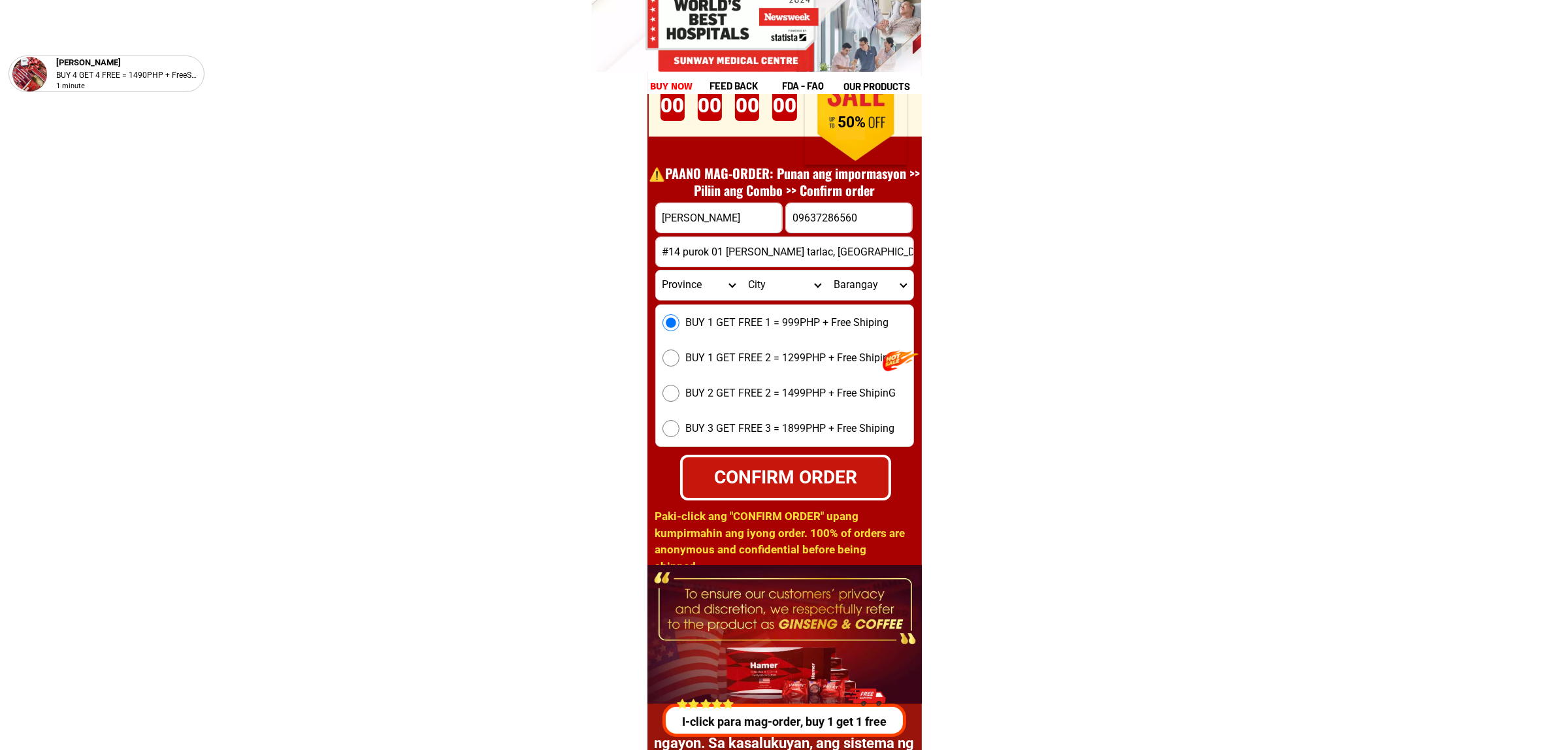
scroll to position [18217, 0]
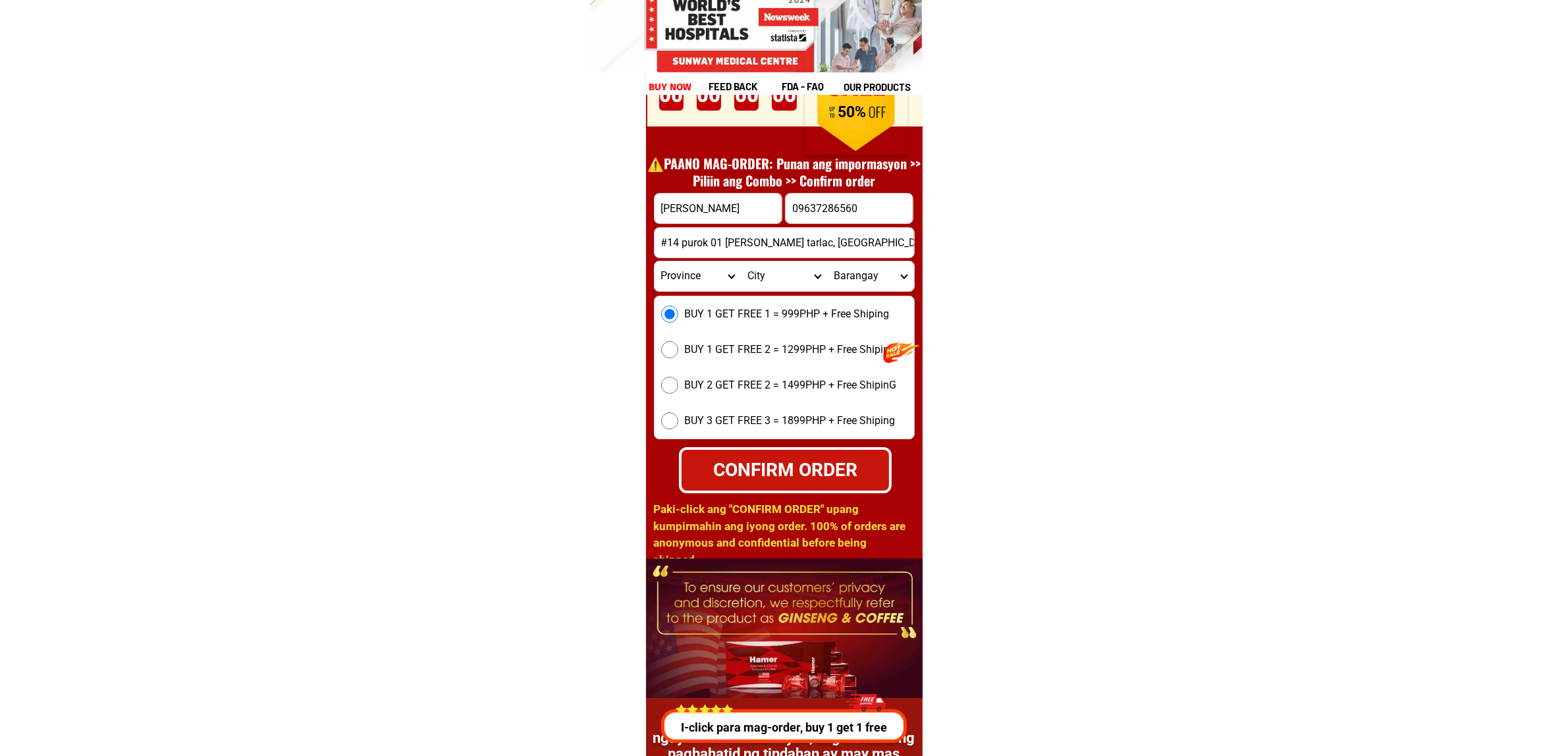
click at [712, 275] on select "Province [GEOGRAPHIC_DATA] [GEOGRAPHIC_DATA][PERSON_NAME][GEOGRAPHIC_DATA][GEOG…" at bounding box center [697, 276] width 86 height 30
select select "63_225"
click at [654, 261] on select "Province [GEOGRAPHIC_DATA] [GEOGRAPHIC_DATA][PERSON_NAME][GEOGRAPHIC_DATA][GEOG…" at bounding box center [697, 276] width 86 height 30
click at [767, 278] on select "City Anao Bamban Camiling Capas [PERSON_NAME] Paniqui [PERSON_NAME] [GEOGRAPHIC…" at bounding box center [784, 276] width 86 height 30
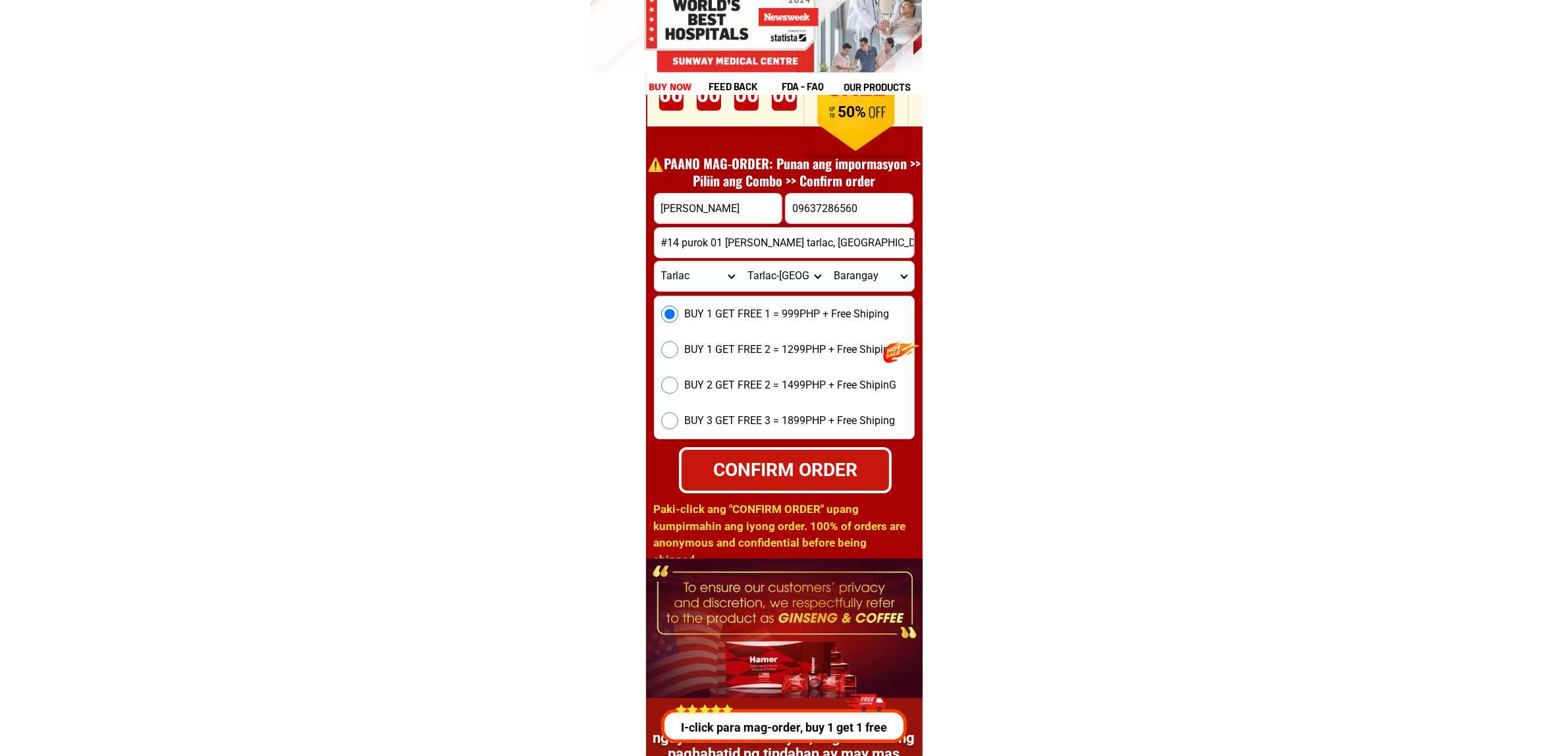
click at [799, 268] on select "City Anao Bamban Camiling Capas [PERSON_NAME] Paniqui [PERSON_NAME] [GEOGRAPHIC…" at bounding box center [784, 276] width 86 height 30
select select "63_2253491"
click at [741, 261] on select "City Anao Bamban Camiling Capas [PERSON_NAME] Paniqui [PERSON_NAME] [GEOGRAPHIC…" at bounding box center [784, 276] width 86 height 30
click at [874, 269] on select "Barangay Balanoy Bantog-caricutan Caramutan Caut [PERSON_NAME] Kapanikian La [P…" at bounding box center [870, 276] width 86 height 30
select select "63_22534917441"
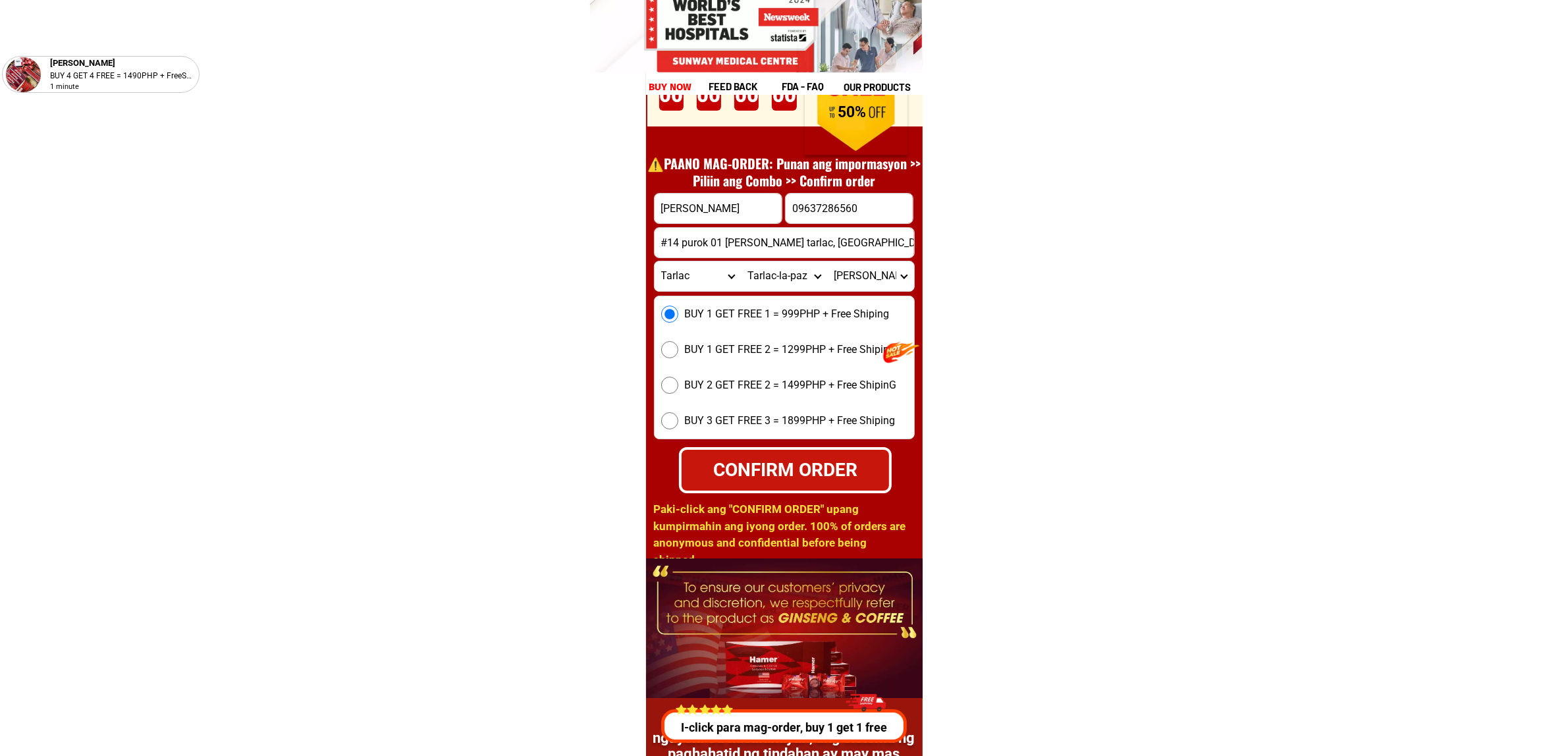
click at [827, 261] on select "Barangay Balanoy Bantog-caricutan Caramutan Caut [PERSON_NAME] Kapanikian La [P…" at bounding box center [870, 276] width 86 height 30
click at [788, 448] on div "CONFIRM ORDER" at bounding box center [785, 469] width 232 height 50
radio input "true"
